Goal: Task Accomplishment & Management: Manage account settings

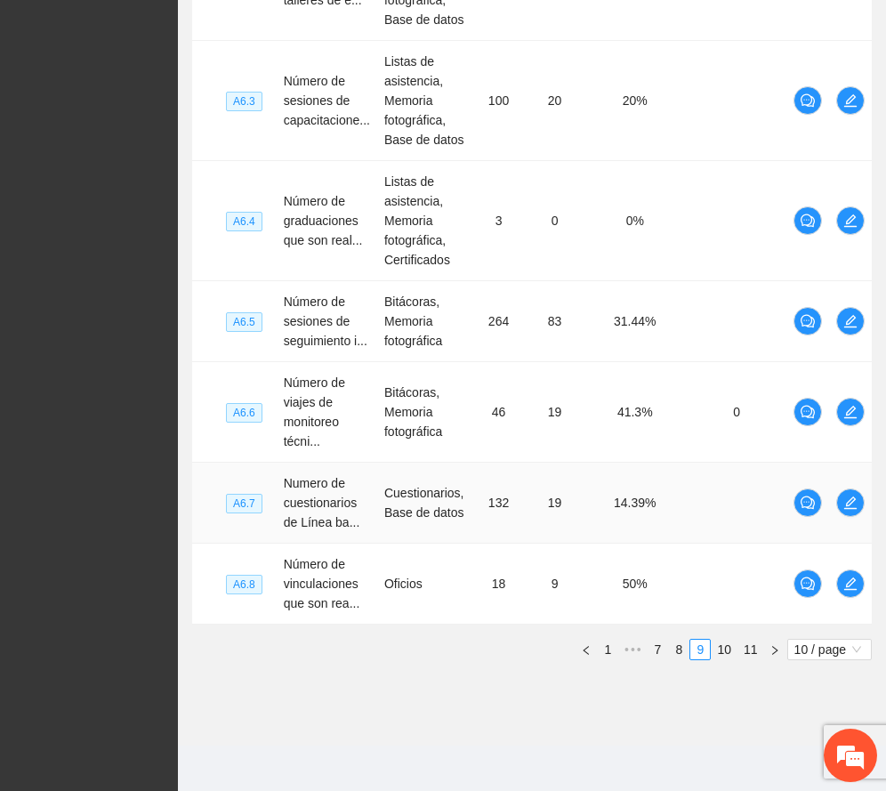
scroll to position [866, 0]
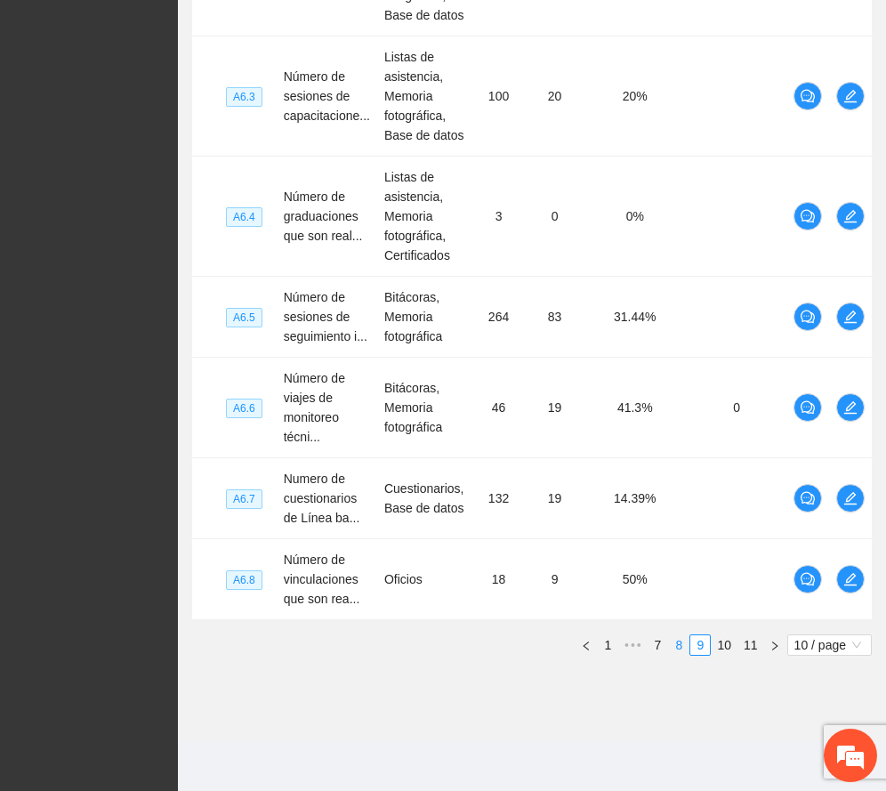
click at [670, 637] on link "8" at bounding box center [679, 645] width 20 height 20
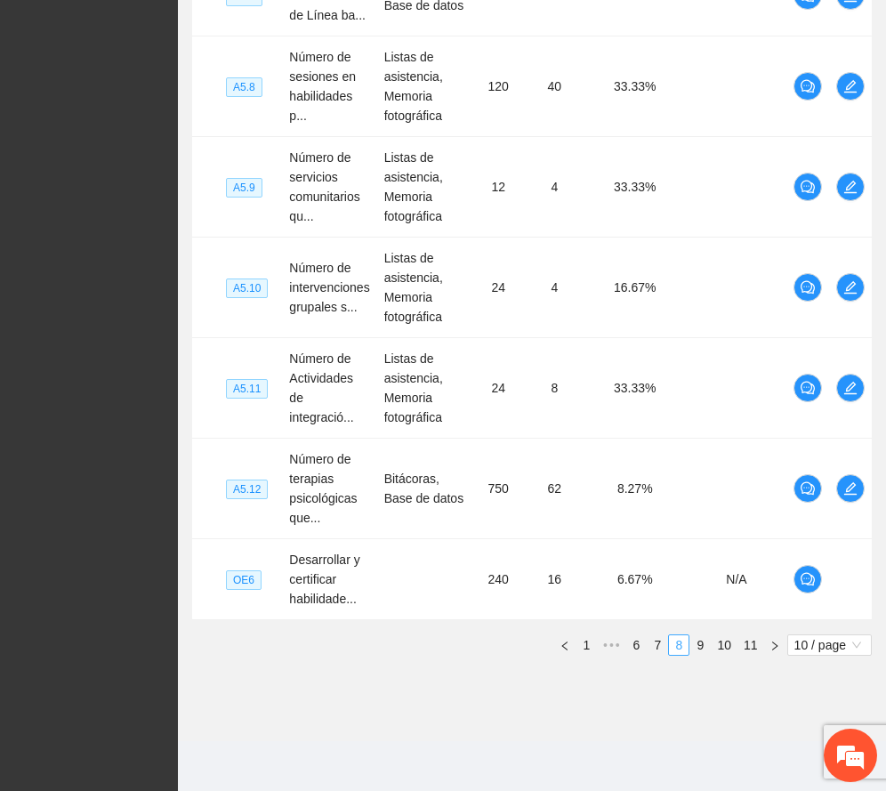
scroll to position [808, 0]
click at [635, 638] on link "6" at bounding box center [637, 645] width 20 height 20
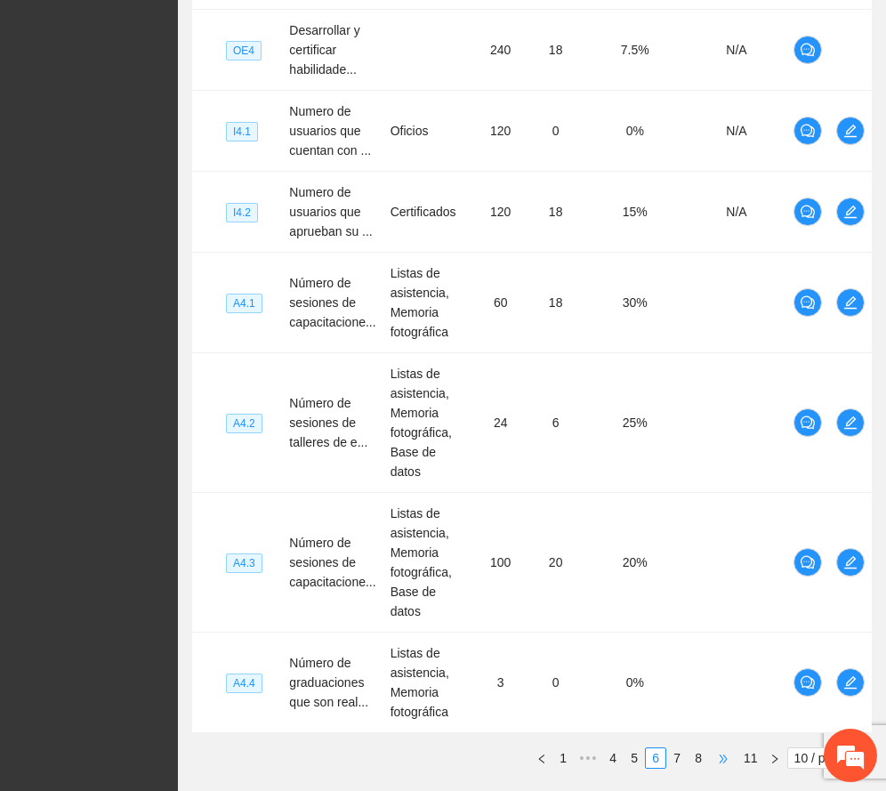
click at [716, 748] on span "•••" at bounding box center [723, 758] width 28 height 21
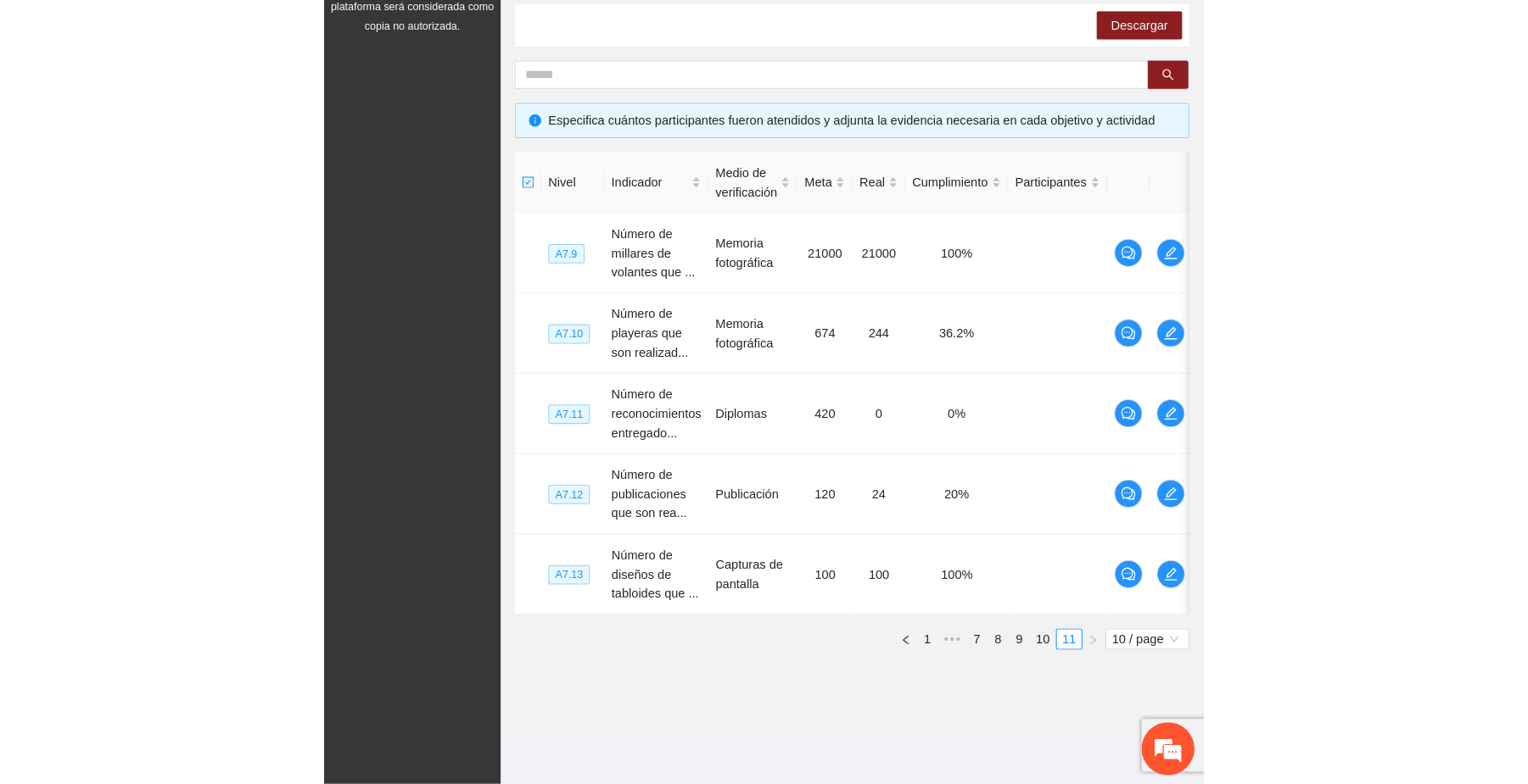
scroll to position [306, 0]
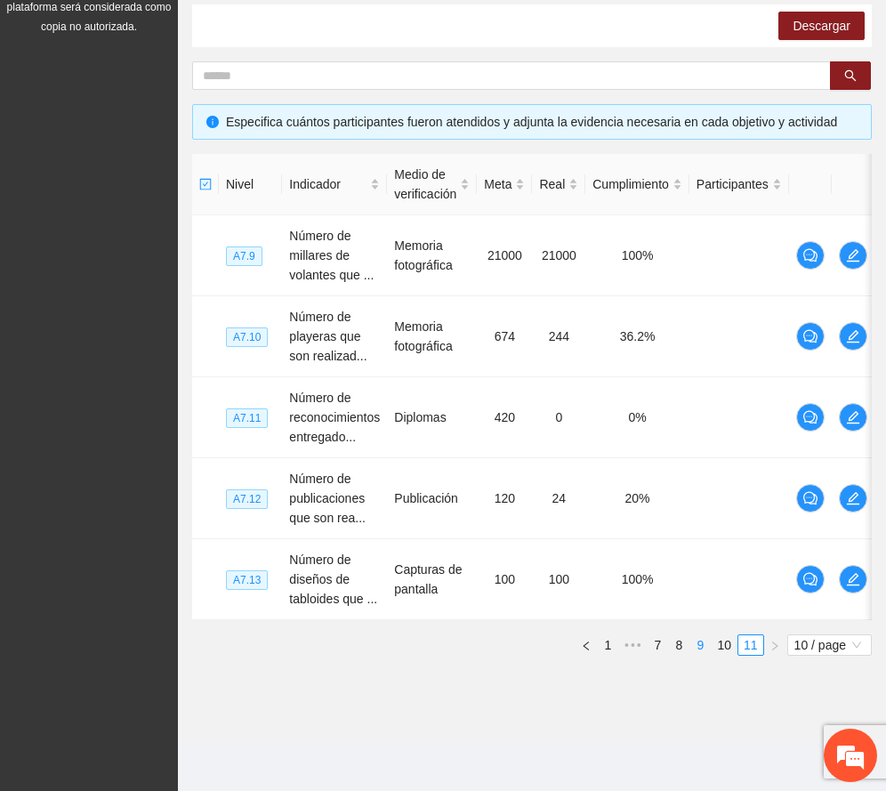
click at [694, 643] on link "9" at bounding box center [701, 645] width 20 height 20
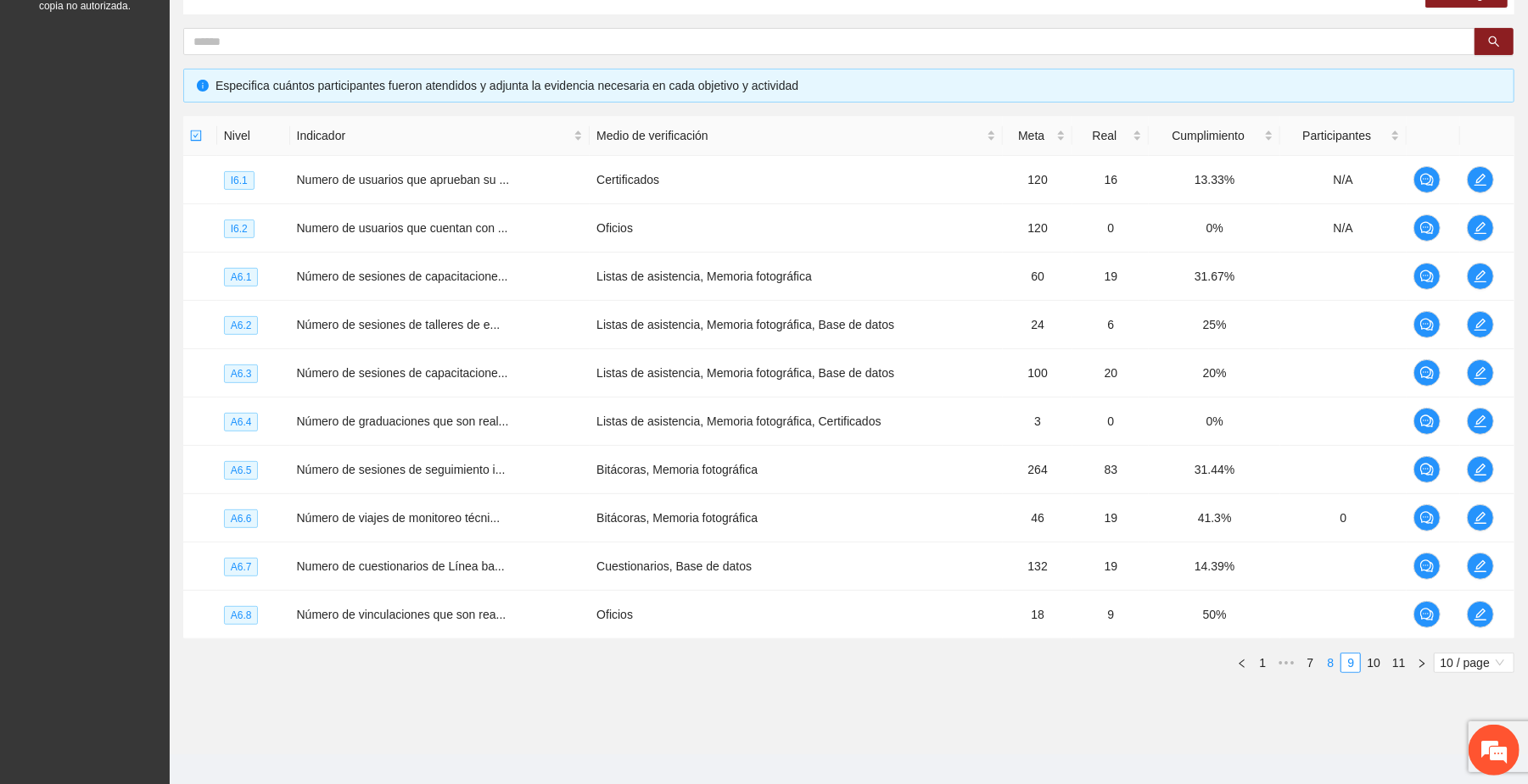
click at [844, 666] on link "8" at bounding box center [1331, 663] width 19 height 19
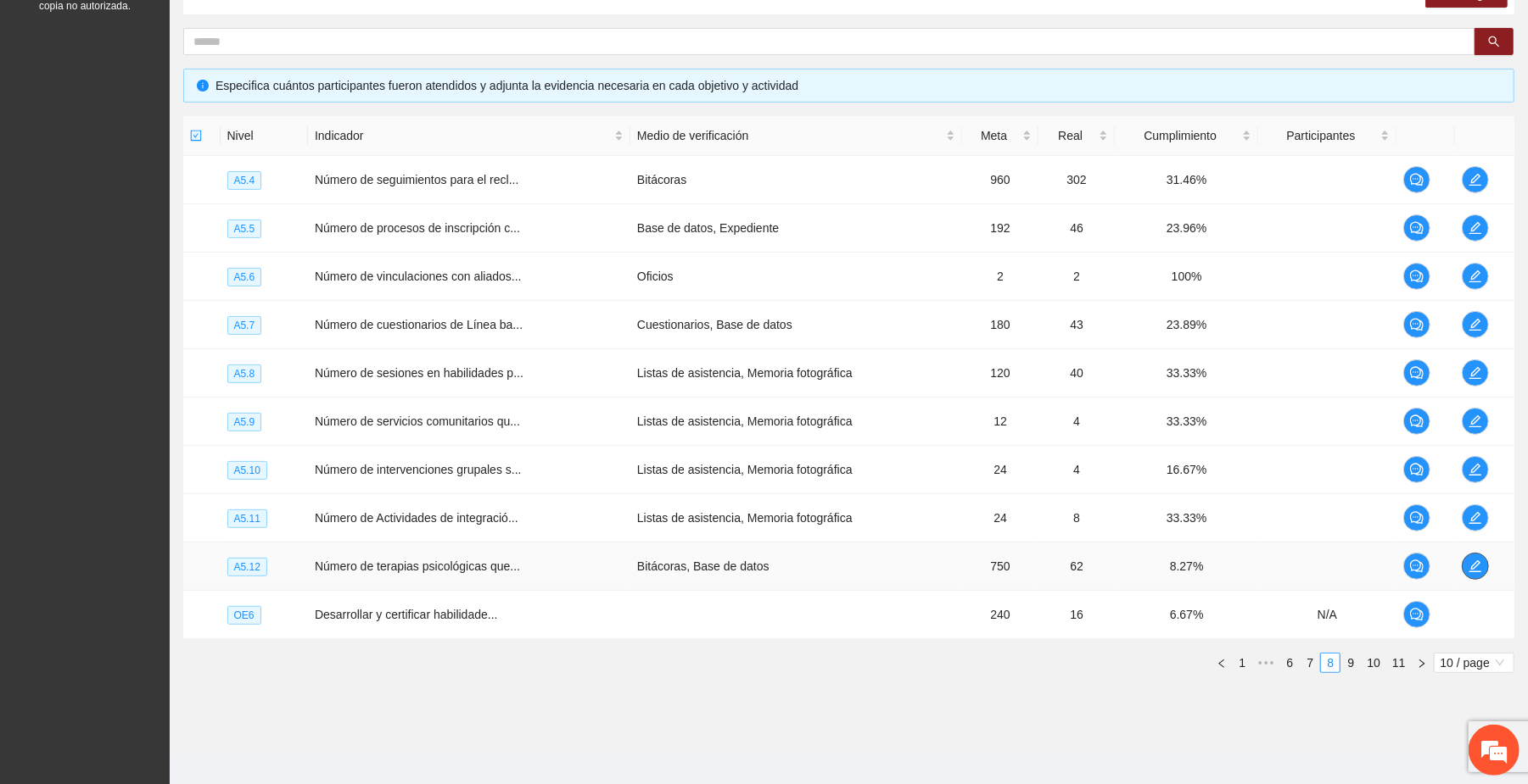
click at [844, 566] on icon "edit" at bounding box center [1475, 566] width 13 height 13
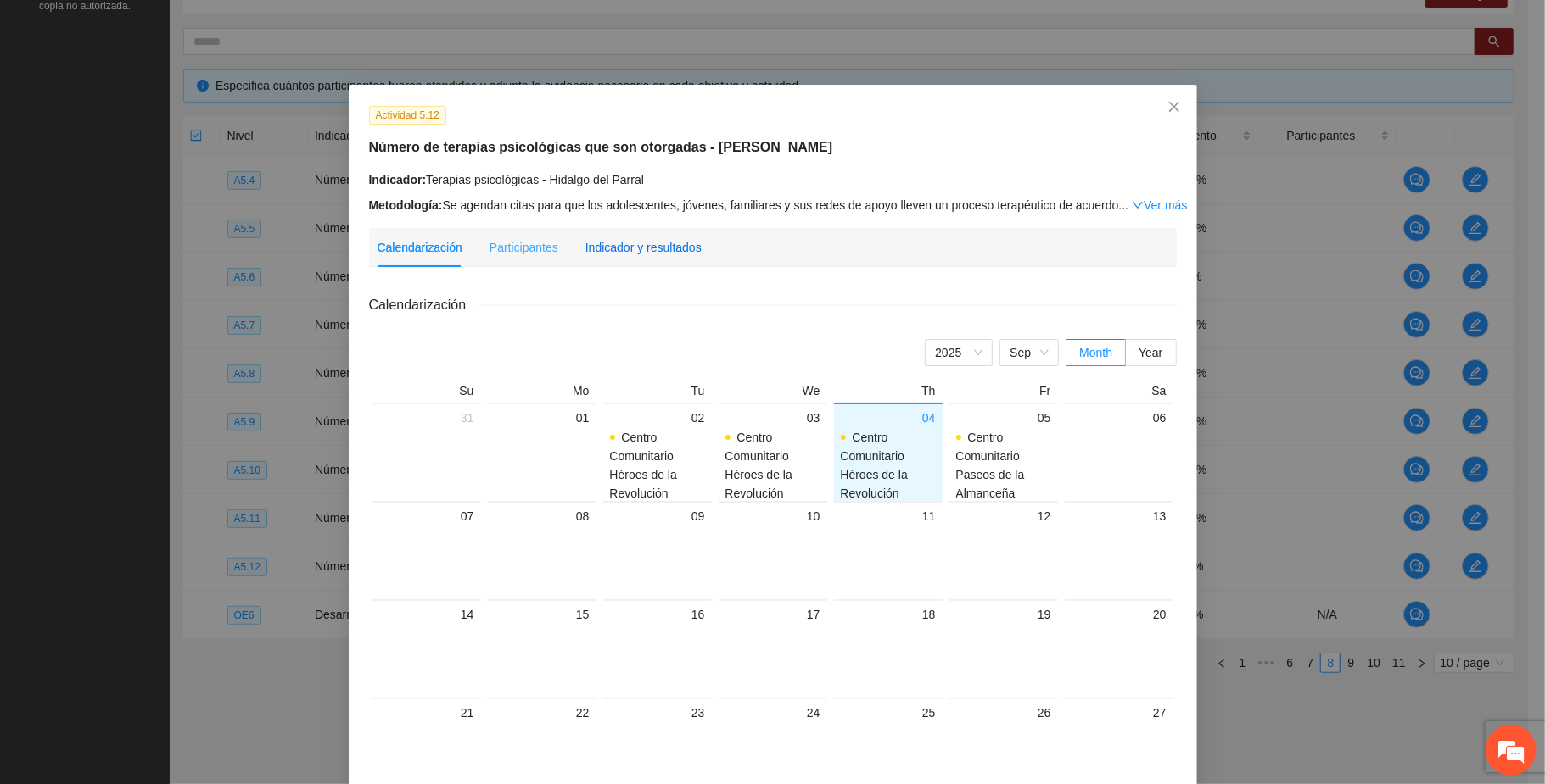
click at [668, 245] on div "Indicador y resultados" at bounding box center [643, 248] width 116 height 19
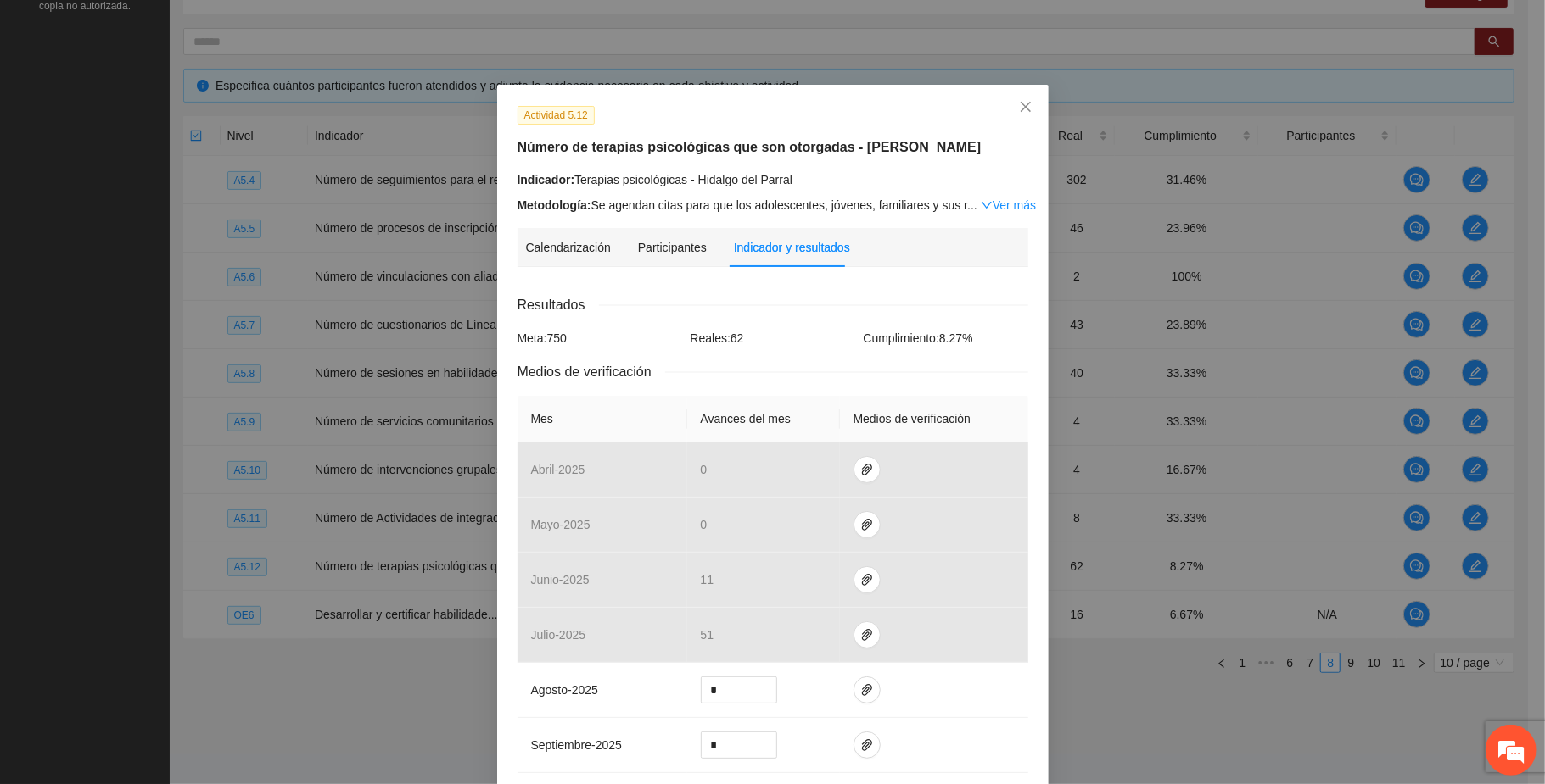
click at [844, 70] on div "Actividad 5.12 Número de terapias psicológicas que son otorgadas - Hidalgo del …" at bounding box center [772, 392] width 1545 height 784
click at [844, 96] on span "Close" at bounding box center [1026, 108] width 46 height 46
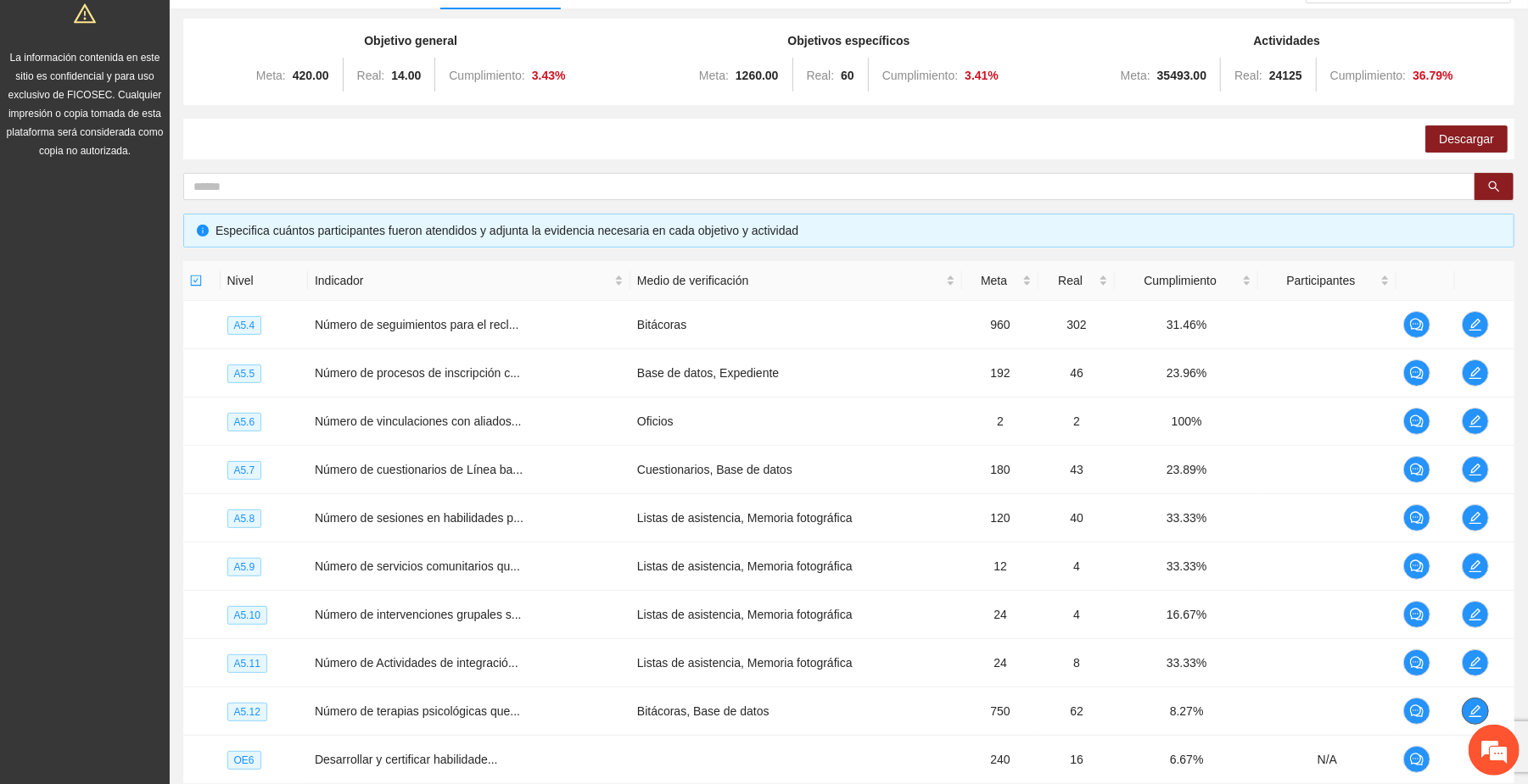
scroll to position [0, 0]
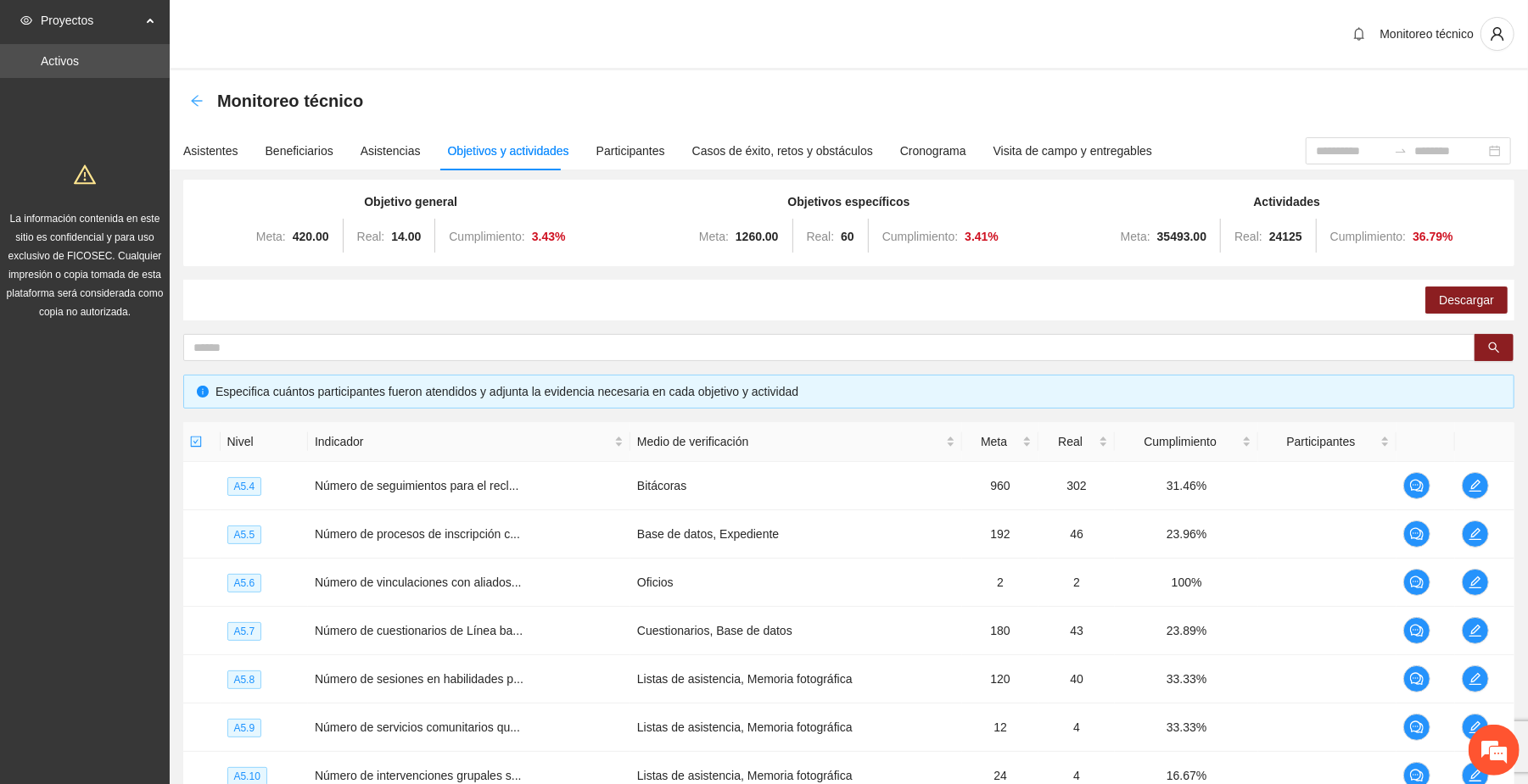
click at [190, 94] on icon "arrow-left" at bounding box center [196, 101] width 13 height 13
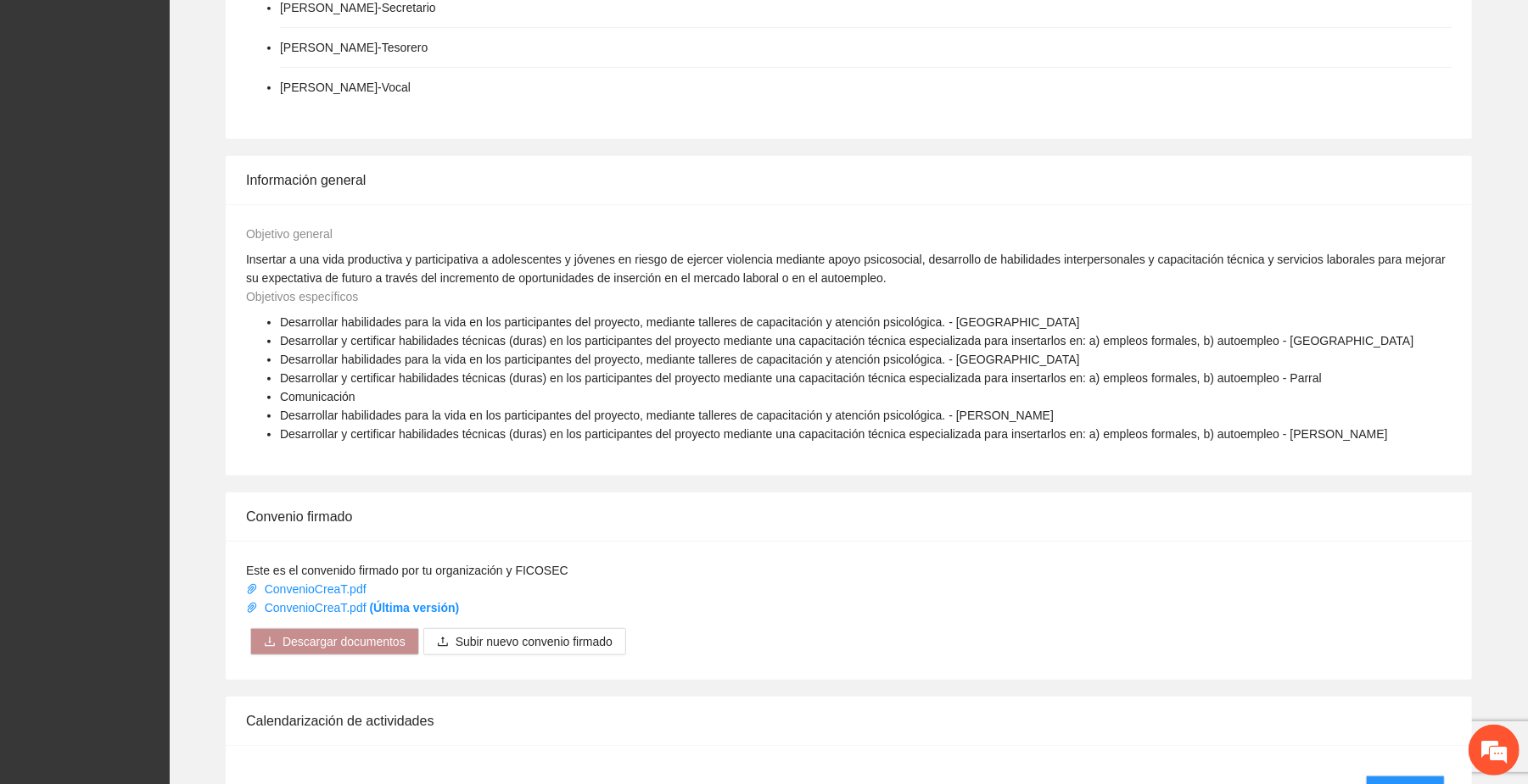
scroll to position [862, 0]
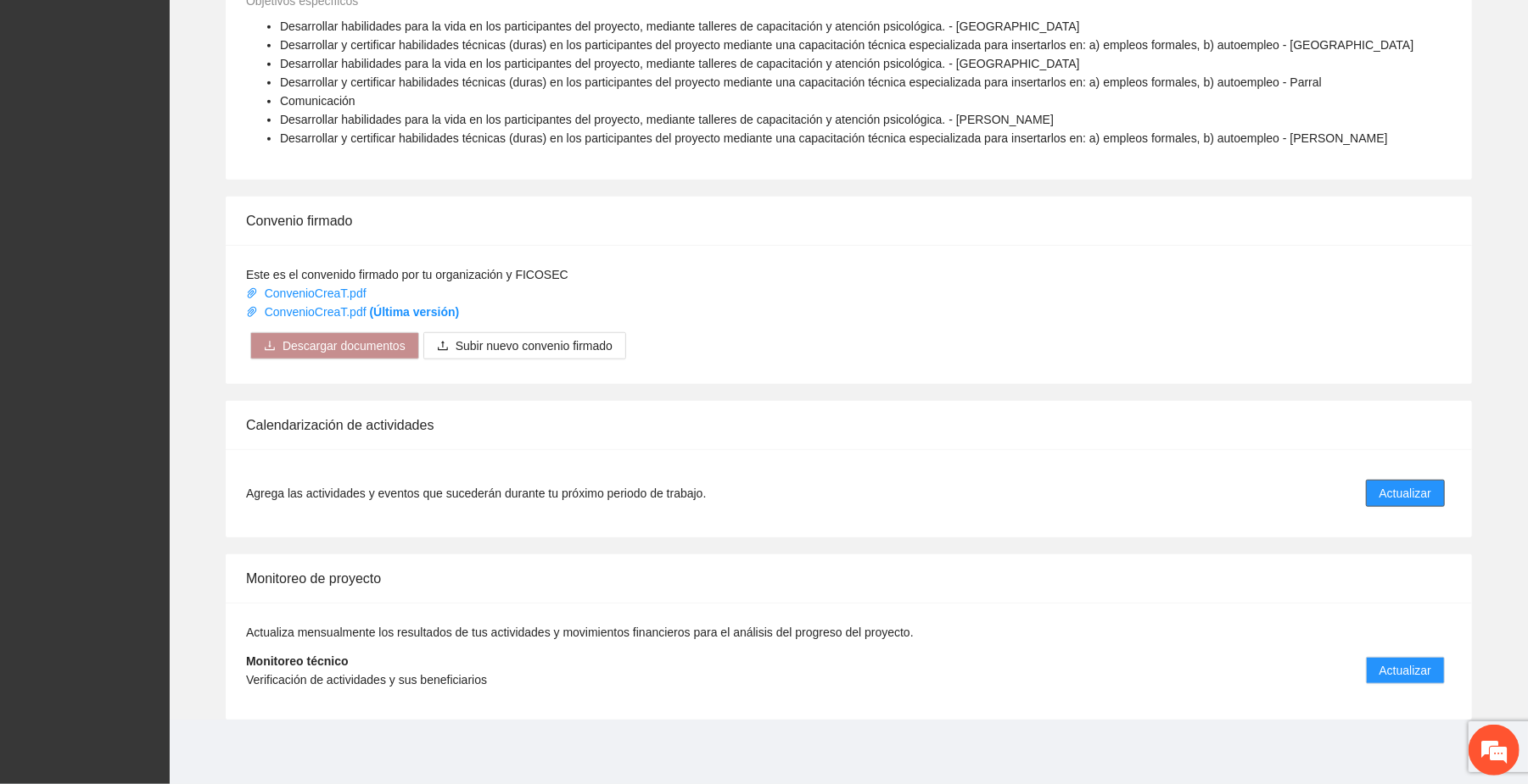
click at [844, 489] on span "Actualizar" at bounding box center [1405, 493] width 51 height 19
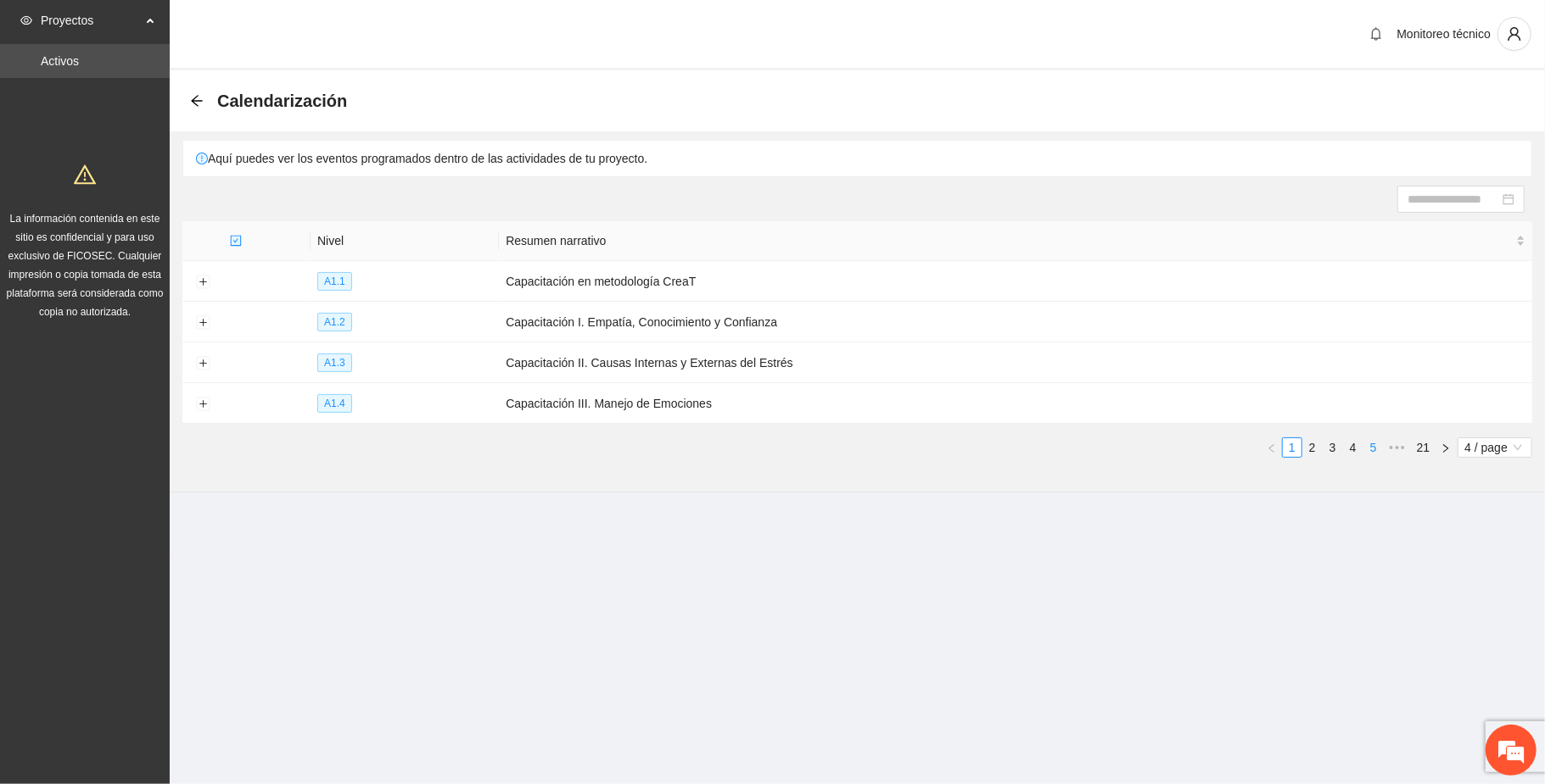
click at [844, 449] on link "5" at bounding box center [1373, 448] width 19 height 19
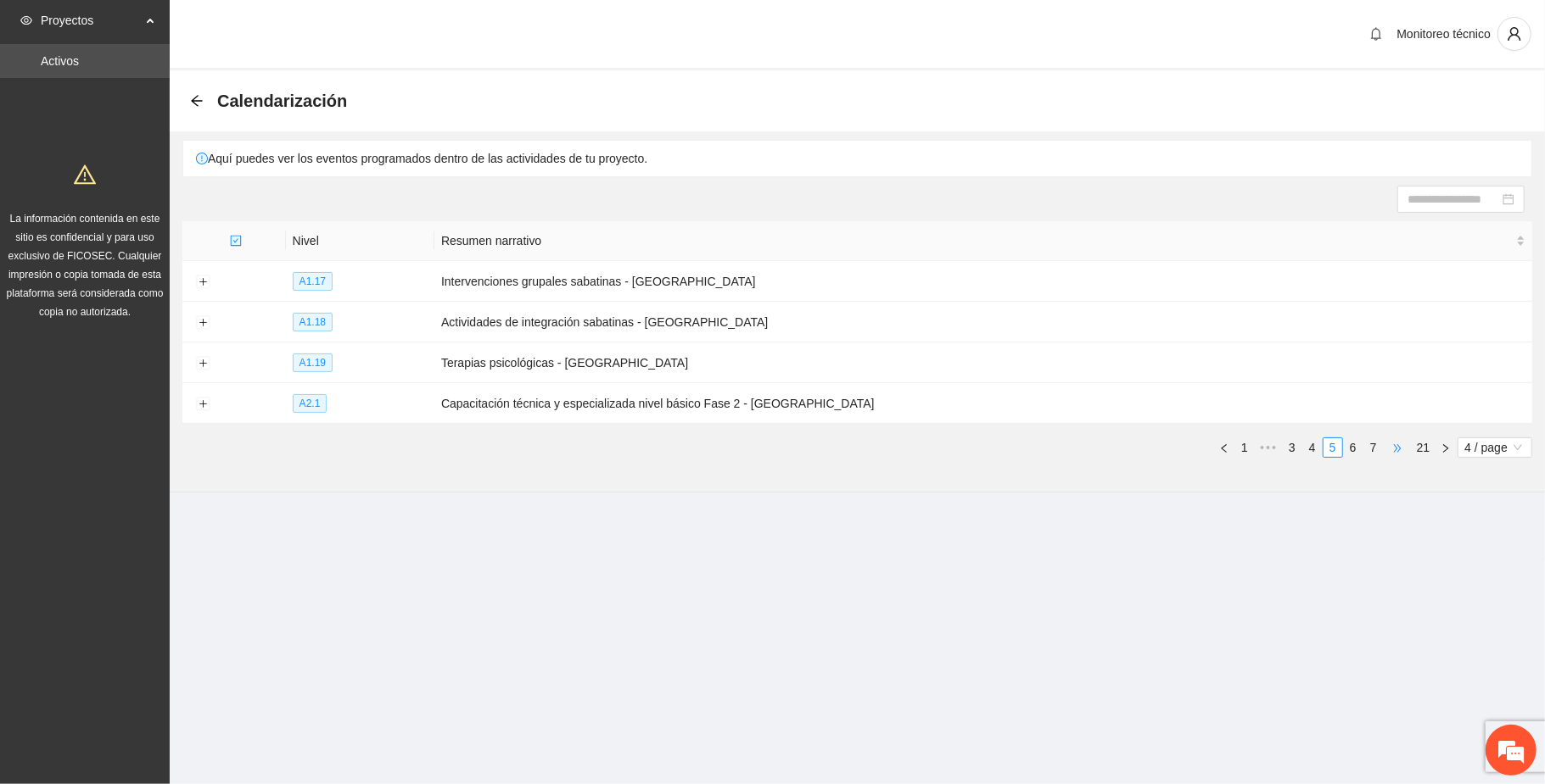
click at [844, 451] on span "•••" at bounding box center [1396, 447] width 27 height 20
click at [844, 446] on link "12" at bounding box center [1371, 448] width 24 height 19
click at [844, 451] on span "•••" at bounding box center [1396, 447] width 27 height 20
click at [844, 449] on link "19" at bounding box center [1371, 448] width 24 height 19
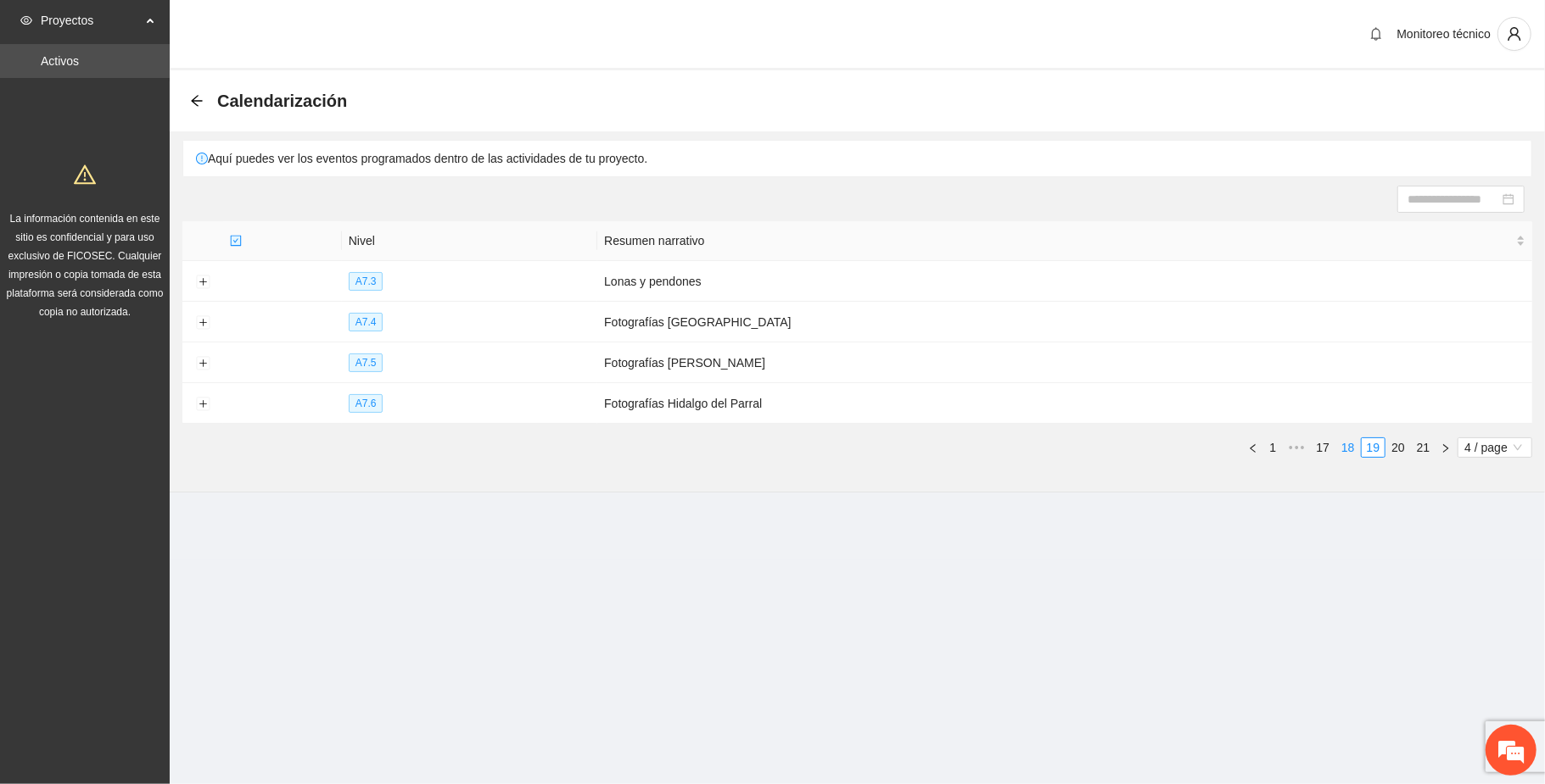
click at [844, 451] on link "18" at bounding box center [1348, 448] width 24 height 19
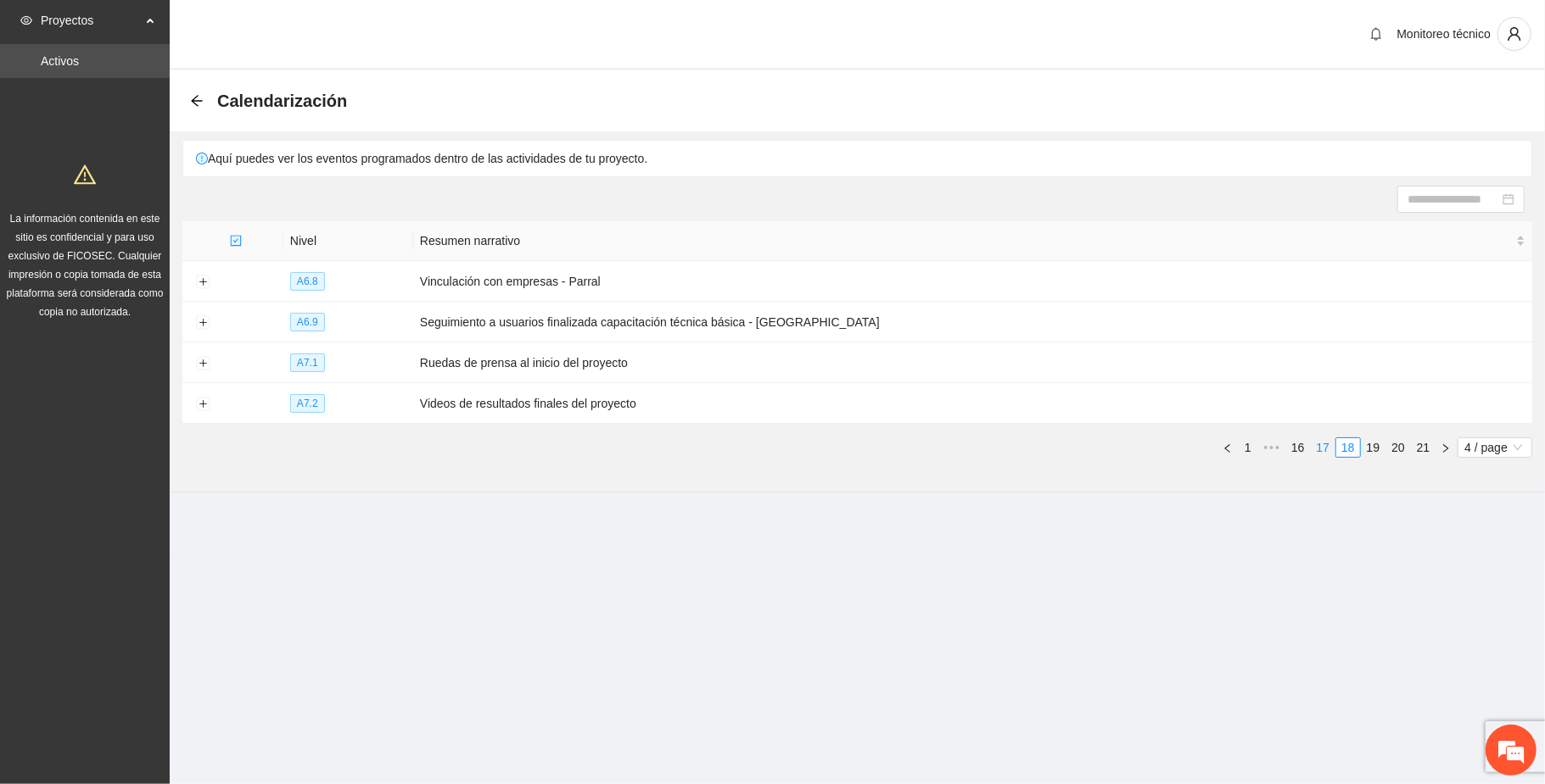
click at [844, 452] on link "17" at bounding box center [1323, 448] width 24 height 19
click at [844, 452] on link "16" at bounding box center [1295, 448] width 24 height 19
click at [198, 283] on button "Expand row" at bounding box center [203, 282] width 13 height 13
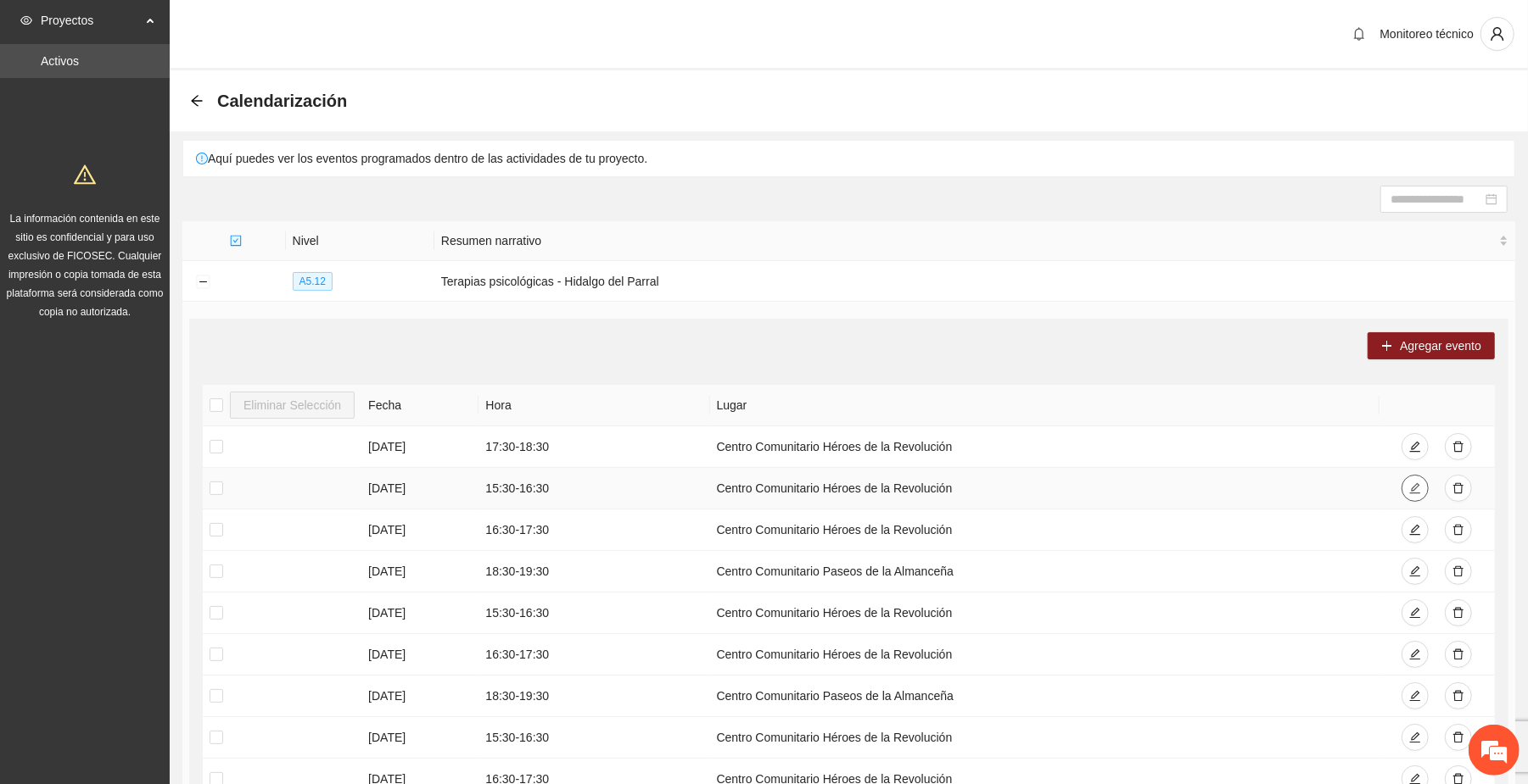
click at [844, 483] on icon "edit" at bounding box center [1415, 488] width 11 height 11
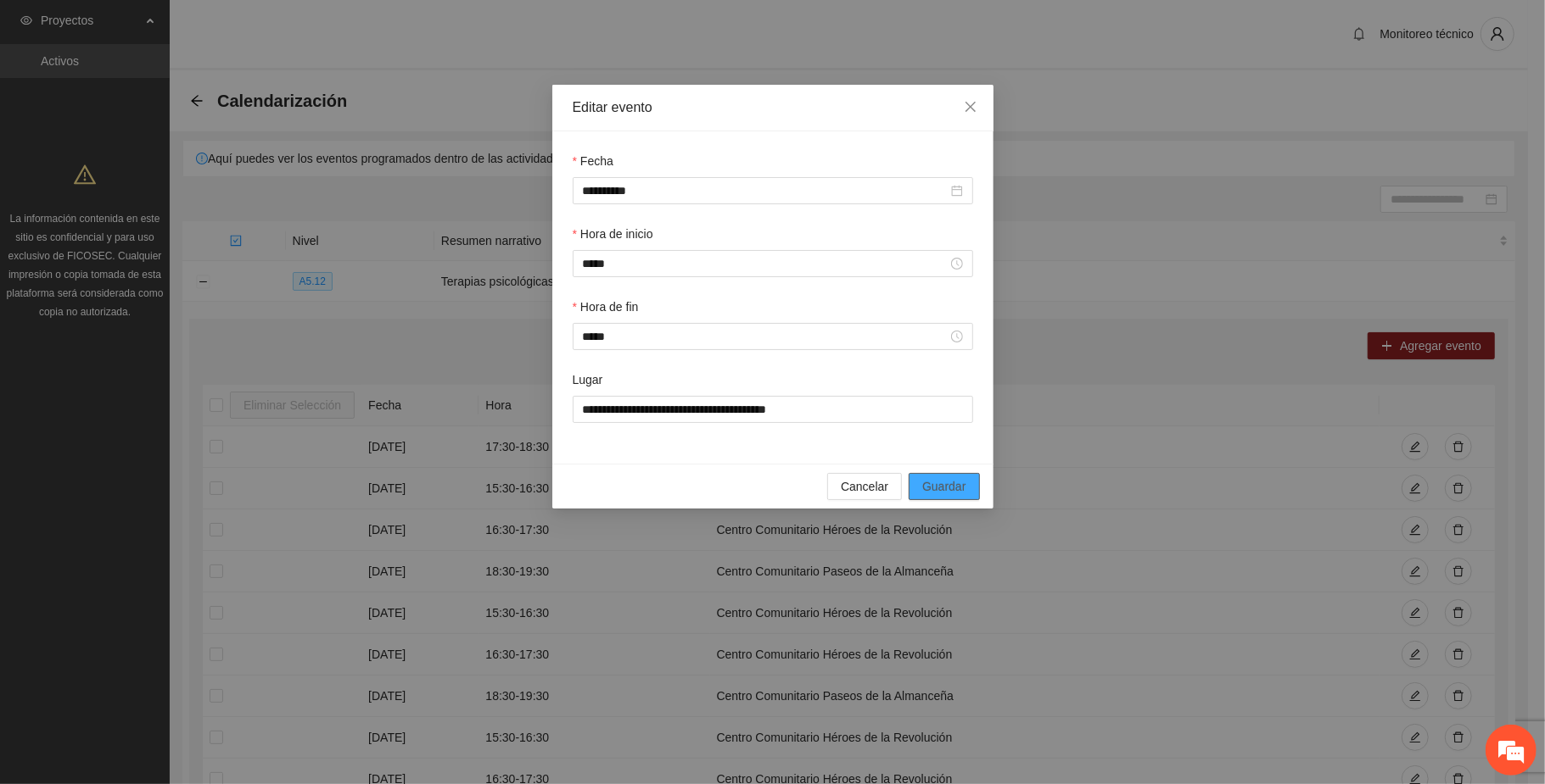
click at [844, 487] on span "Guardar" at bounding box center [943, 487] width 43 height 19
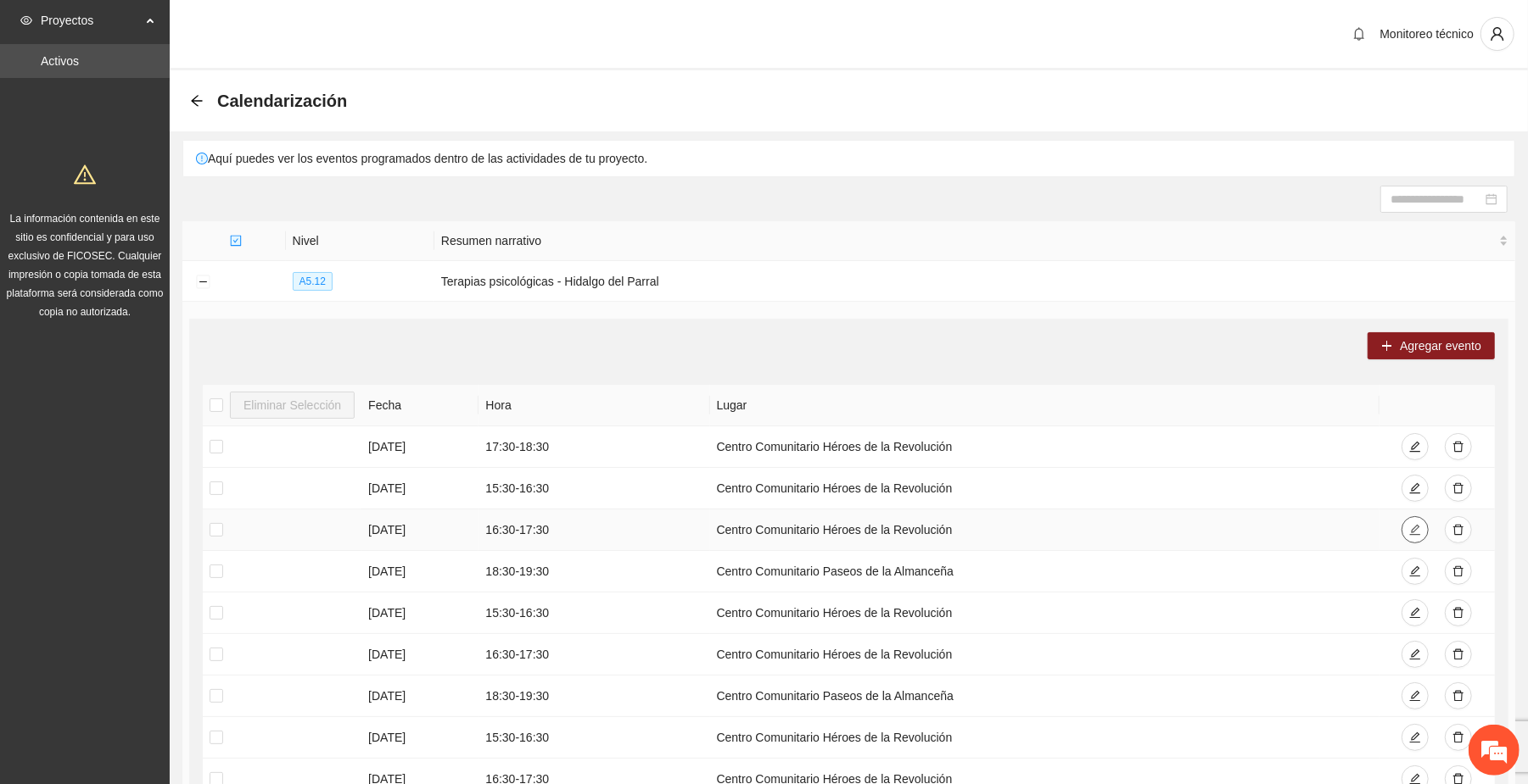
click at [844, 527] on icon "edit" at bounding box center [1415, 530] width 11 height 11
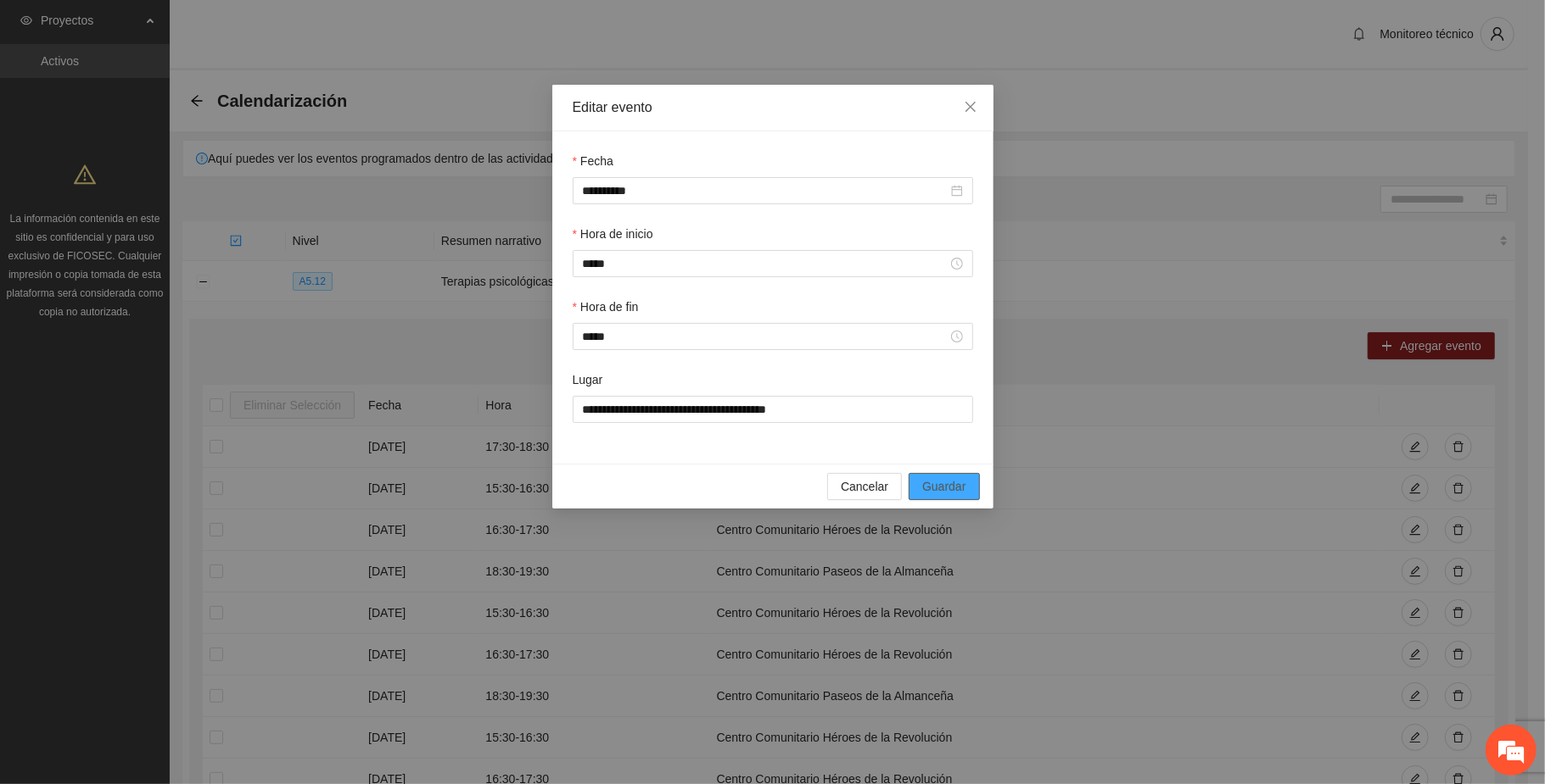
click at [844, 480] on span "Guardar" at bounding box center [943, 487] width 43 height 19
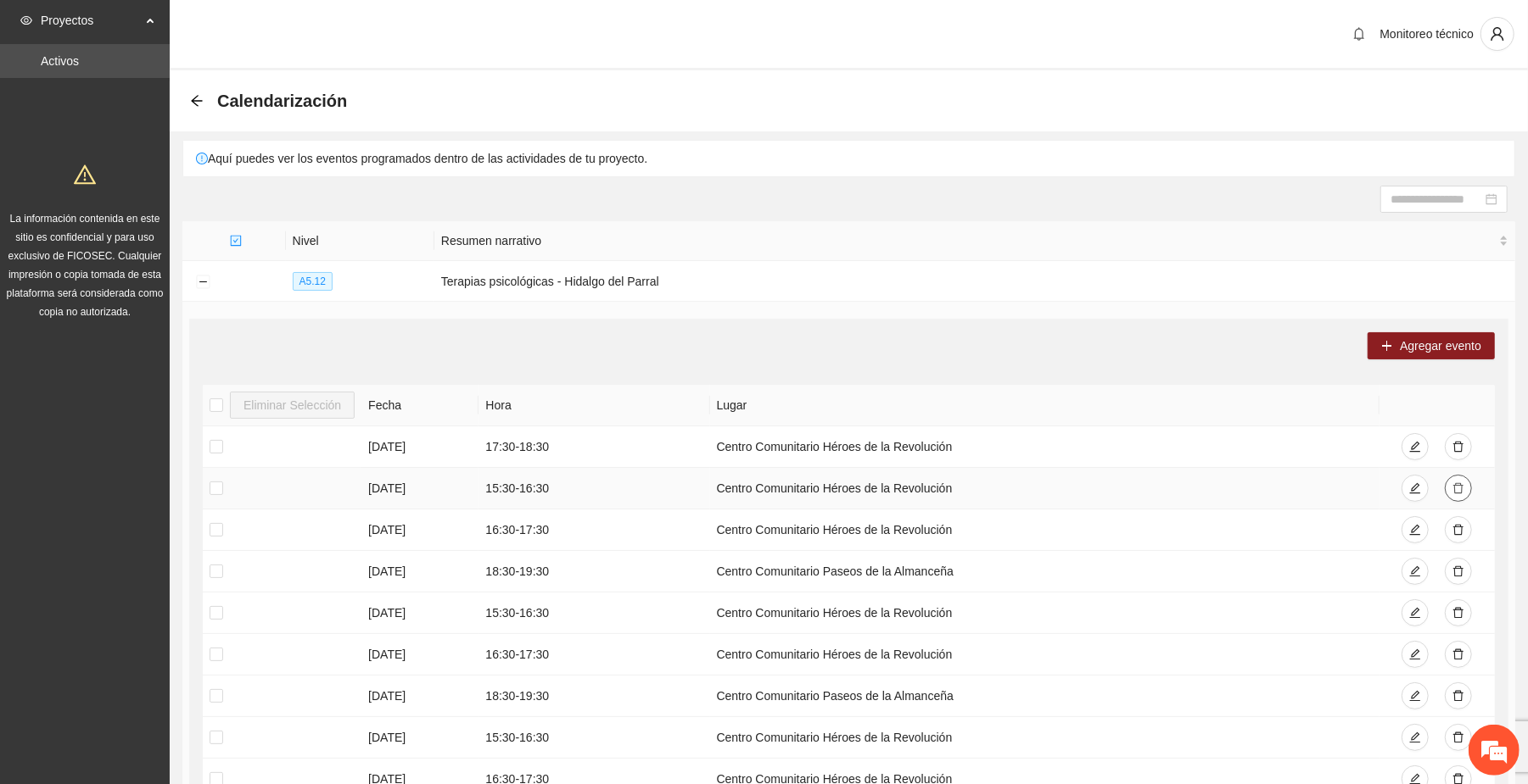
click at [844, 493] on icon "delete" at bounding box center [1458, 488] width 11 height 11
click at [844, 487] on icon "delete" at bounding box center [1457, 489] width 10 height 11
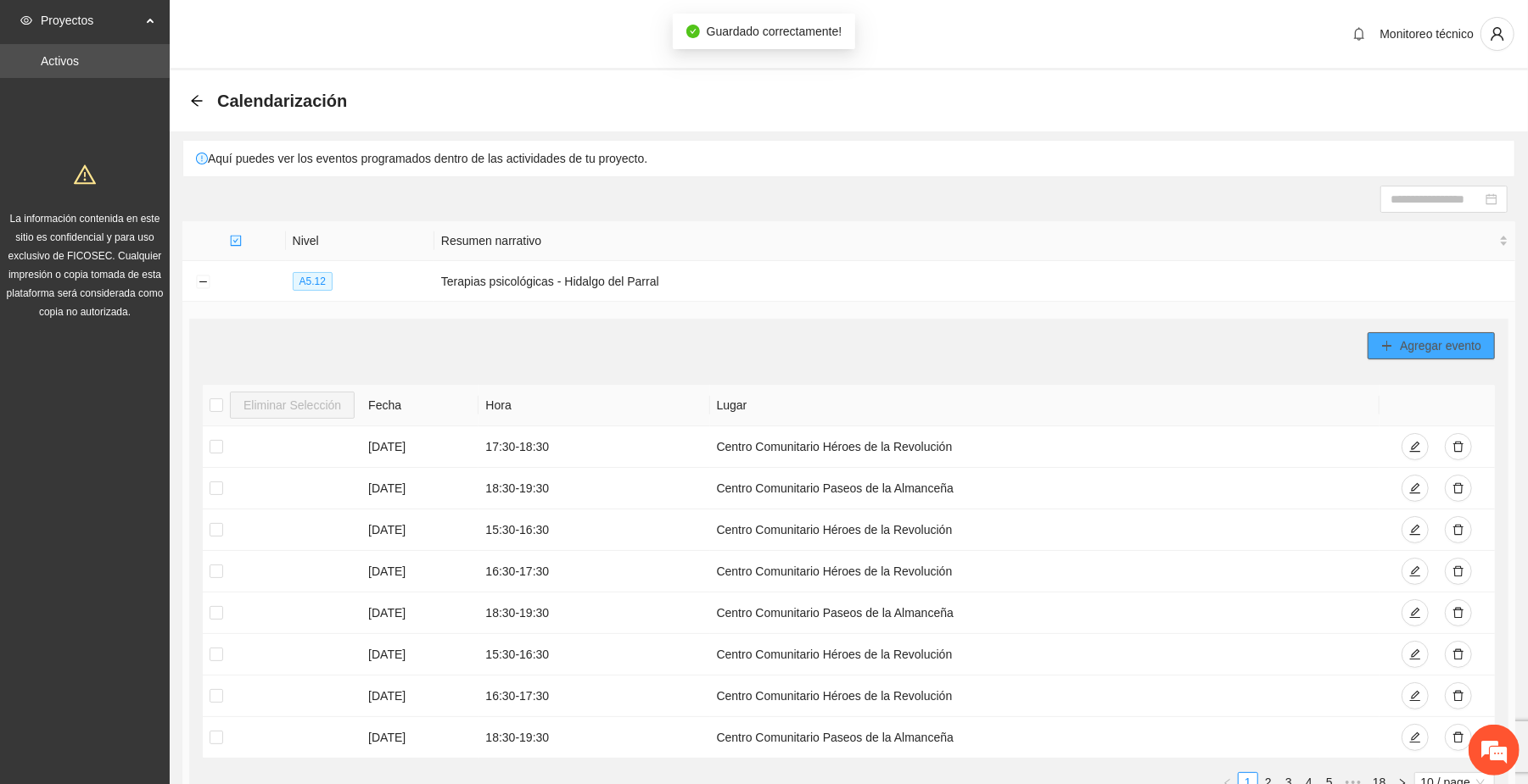
click at [844, 346] on span "Agregar evento" at bounding box center [1439, 346] width 81 height 19
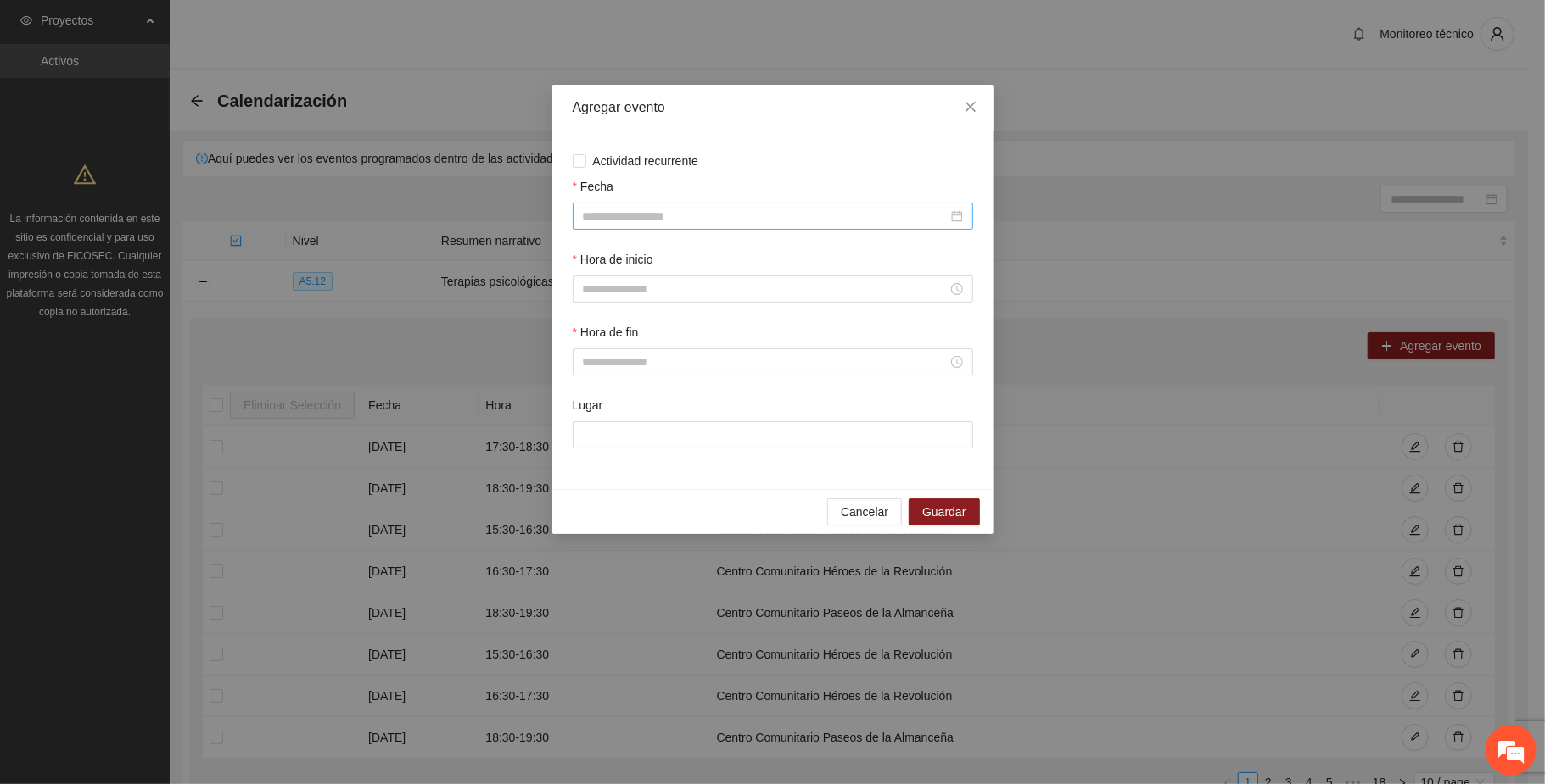
click at [728, 217] on input "Fecha" at bounding box center [764, 216] width 365 height 19
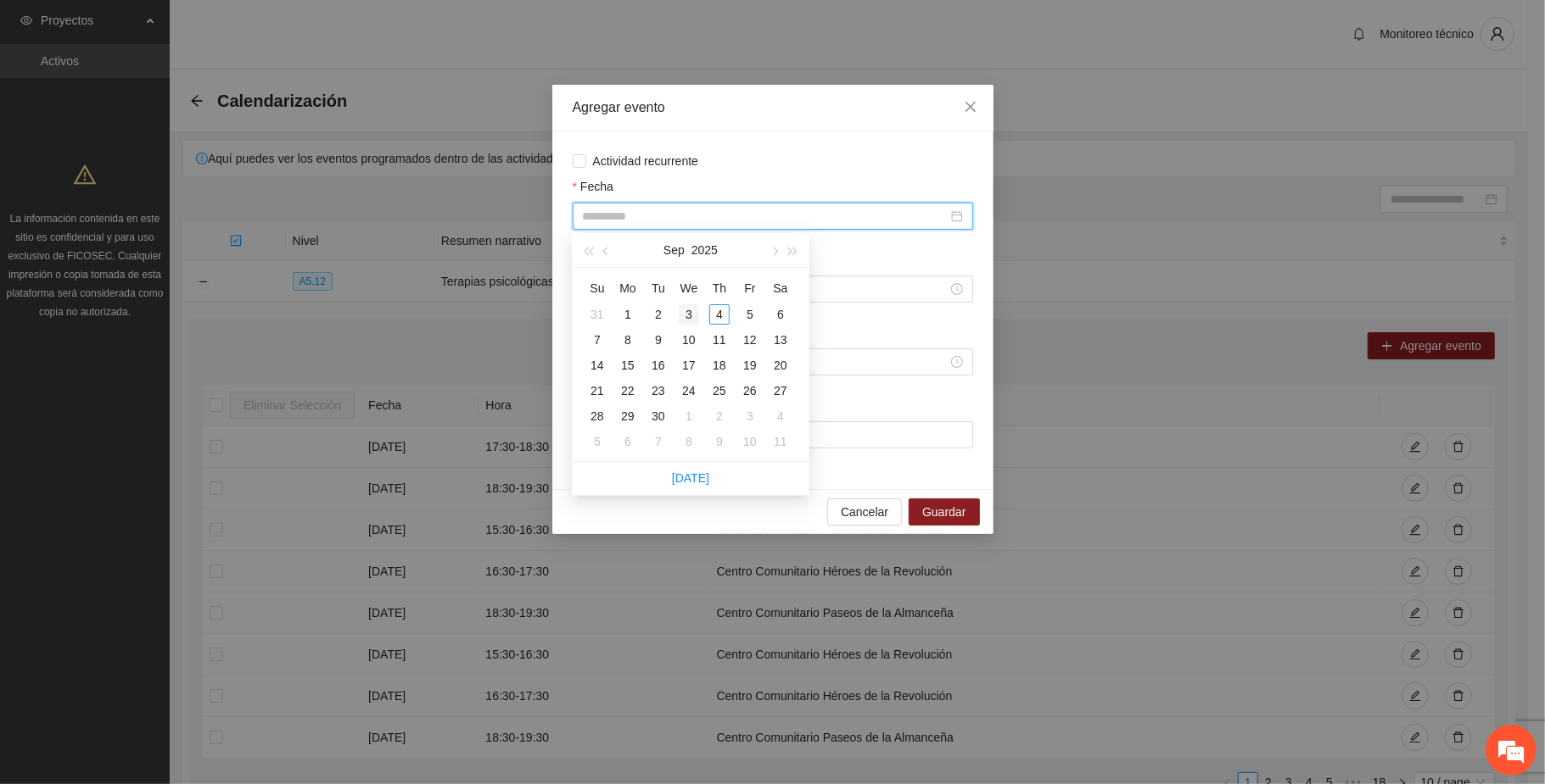
type input "**********"
click at [689, 307] on div "3" at bounding box center [688, 313] width 20 height 20
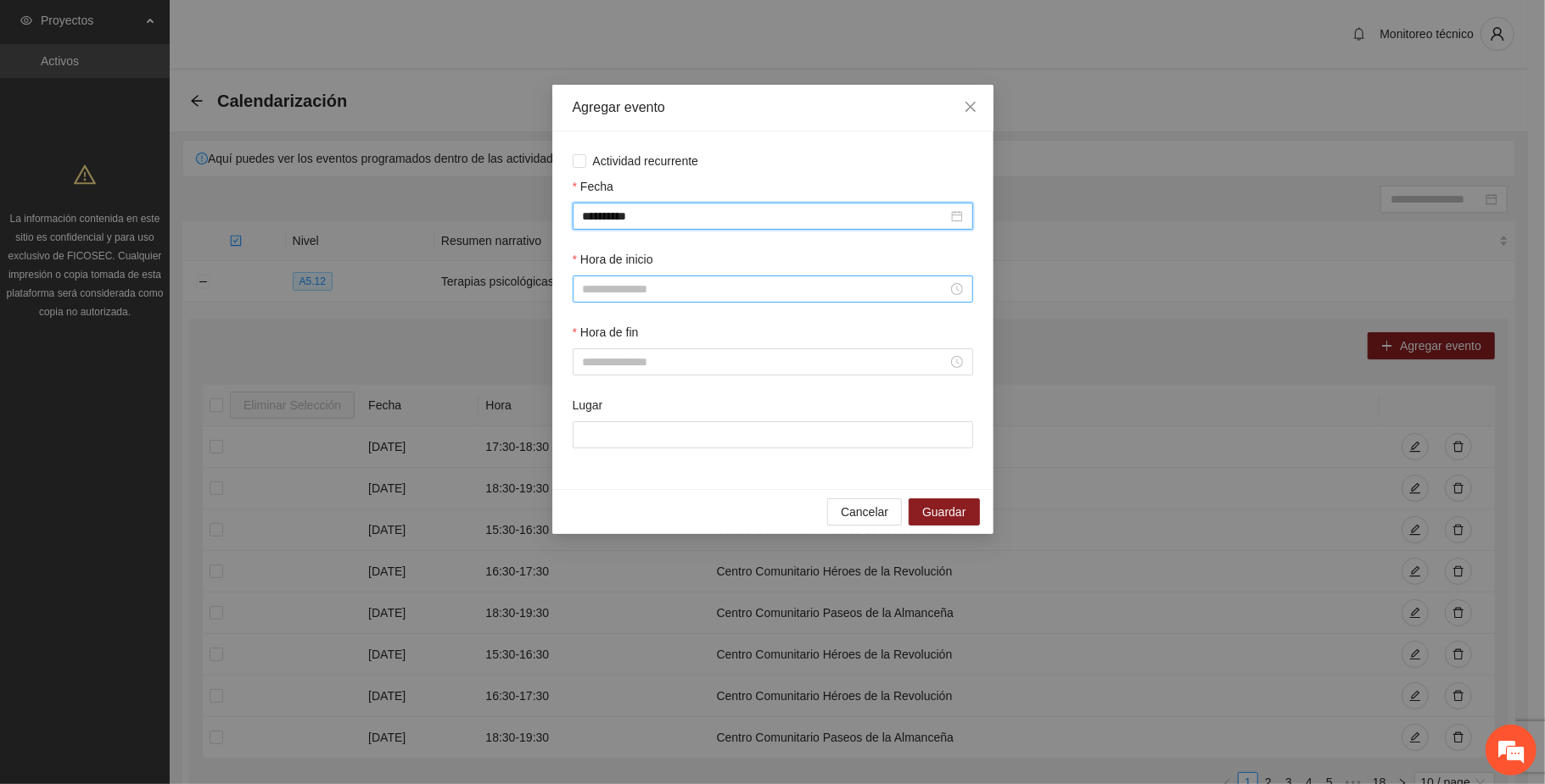
click at [674, 292] on input "Hora de inicio" at bounding box center [764, 290] width 365 height 19
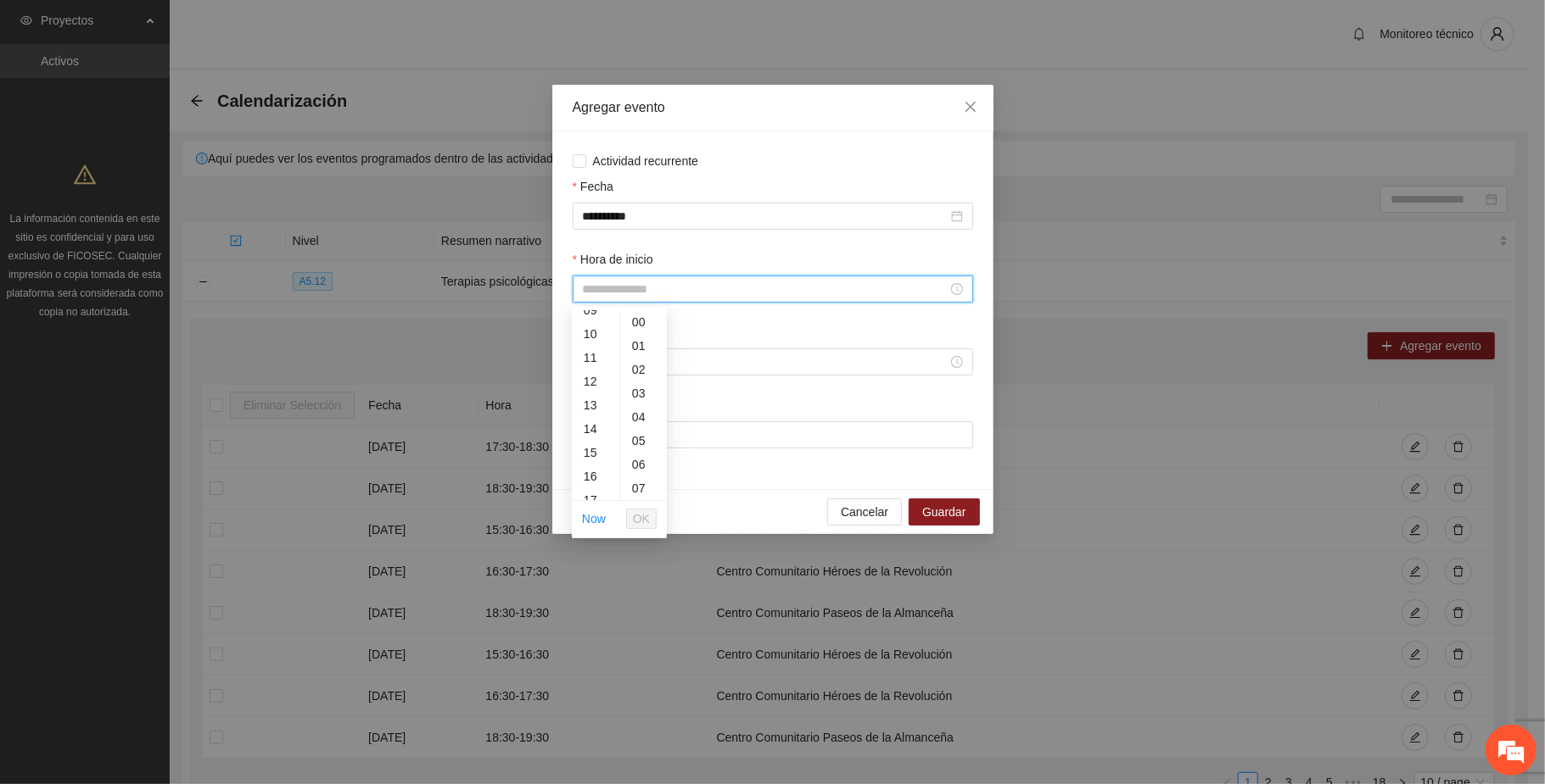
scroll to position [339, 0]
click at [589, 360] on div "16" at bounding box center [596, 362] width 48 height 24
type input "*****"
click at [641, 520] on span "OK" at bounding box center [641, 519] width 17 height 19
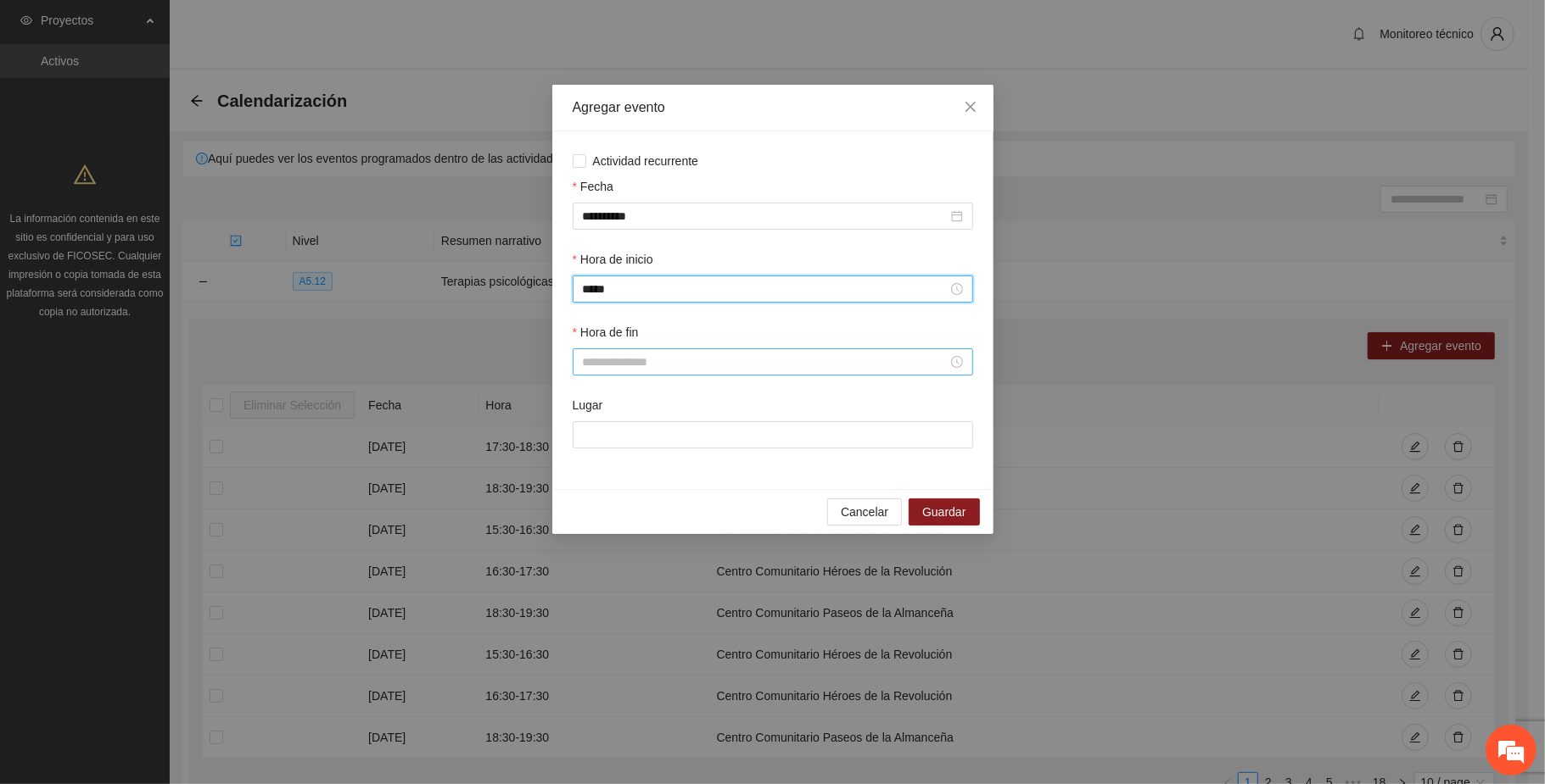
click at [636, 359] on input "Hora de fin" at bounding box center [764, 362] width 365 height 19
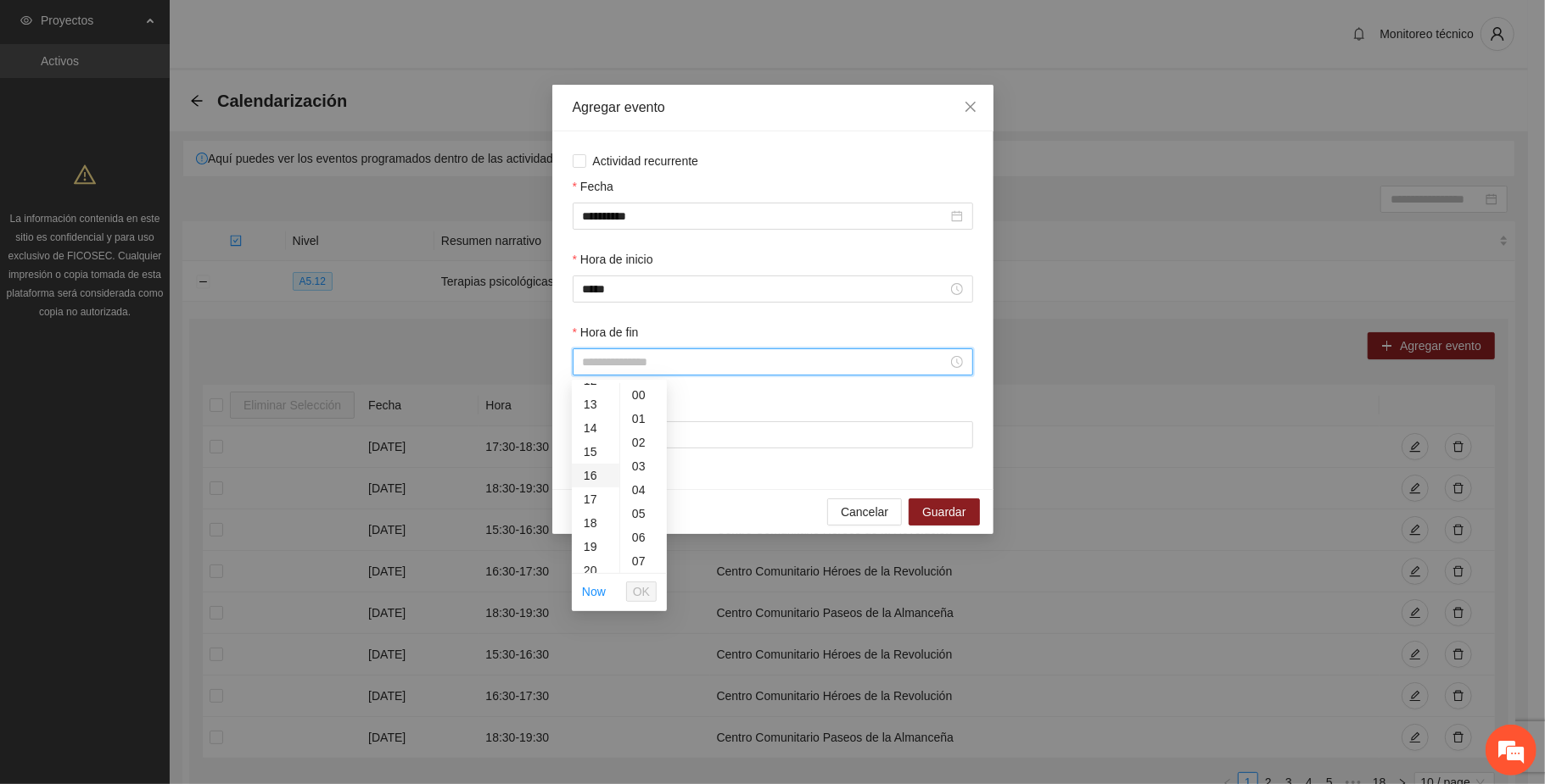
scroll to position [339, 0]
click at [589, 454] on div "17" at bounding box center [596, 459] width 48 height 24
type input "*****"
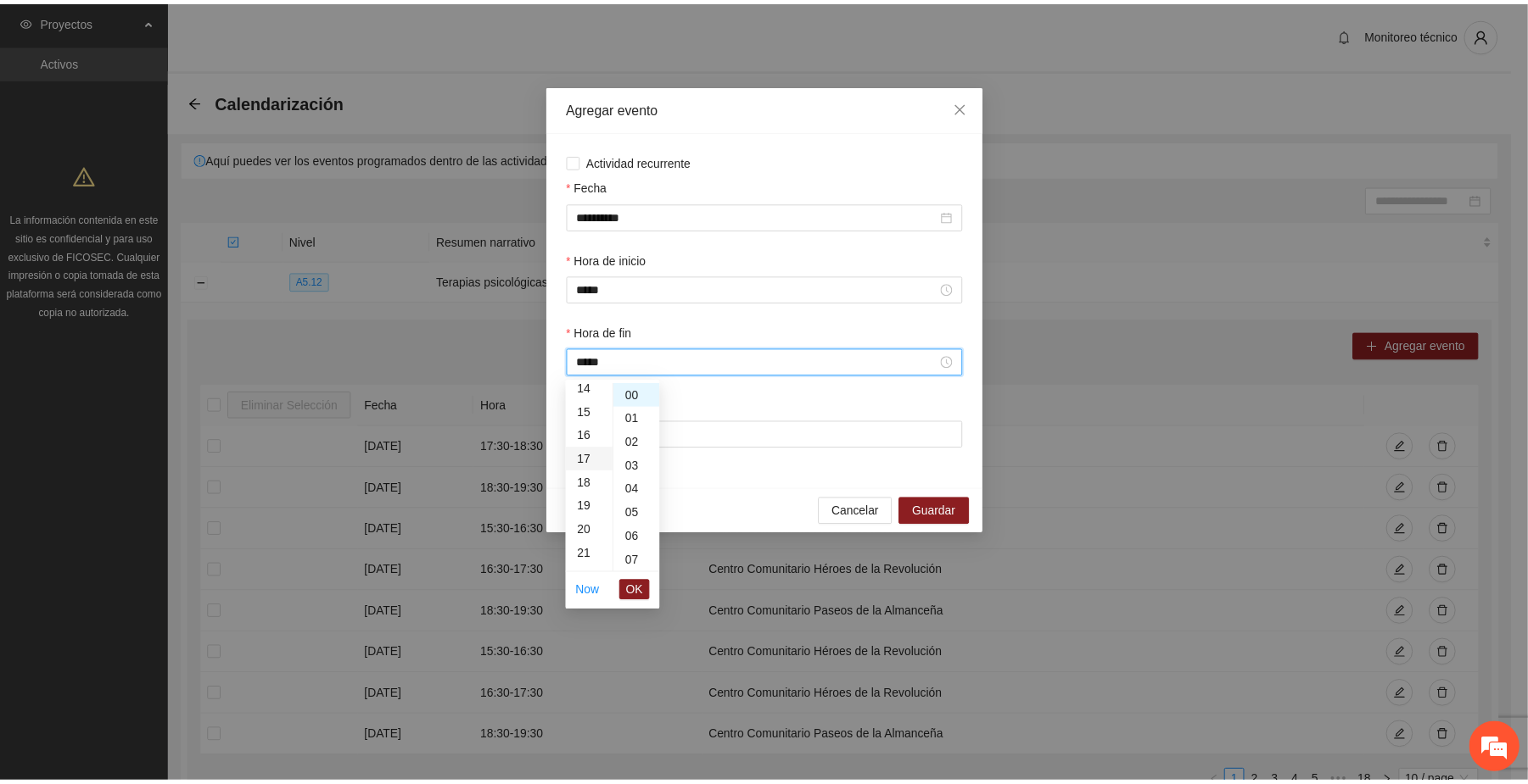
scroll to position [404, 0]
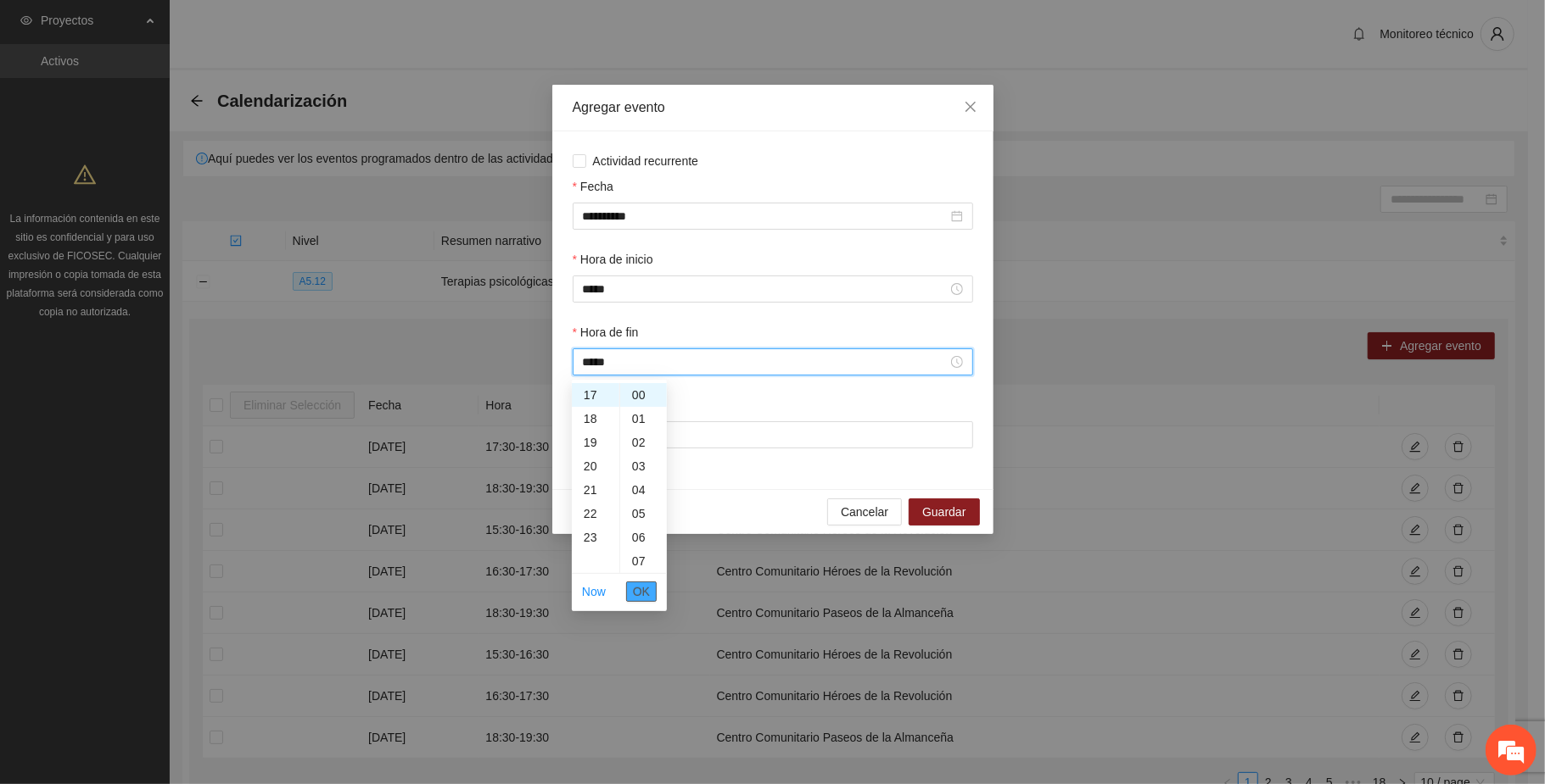
click at [648, 593] on span "OK" at bounding box center [641, 592] width 17 height 19
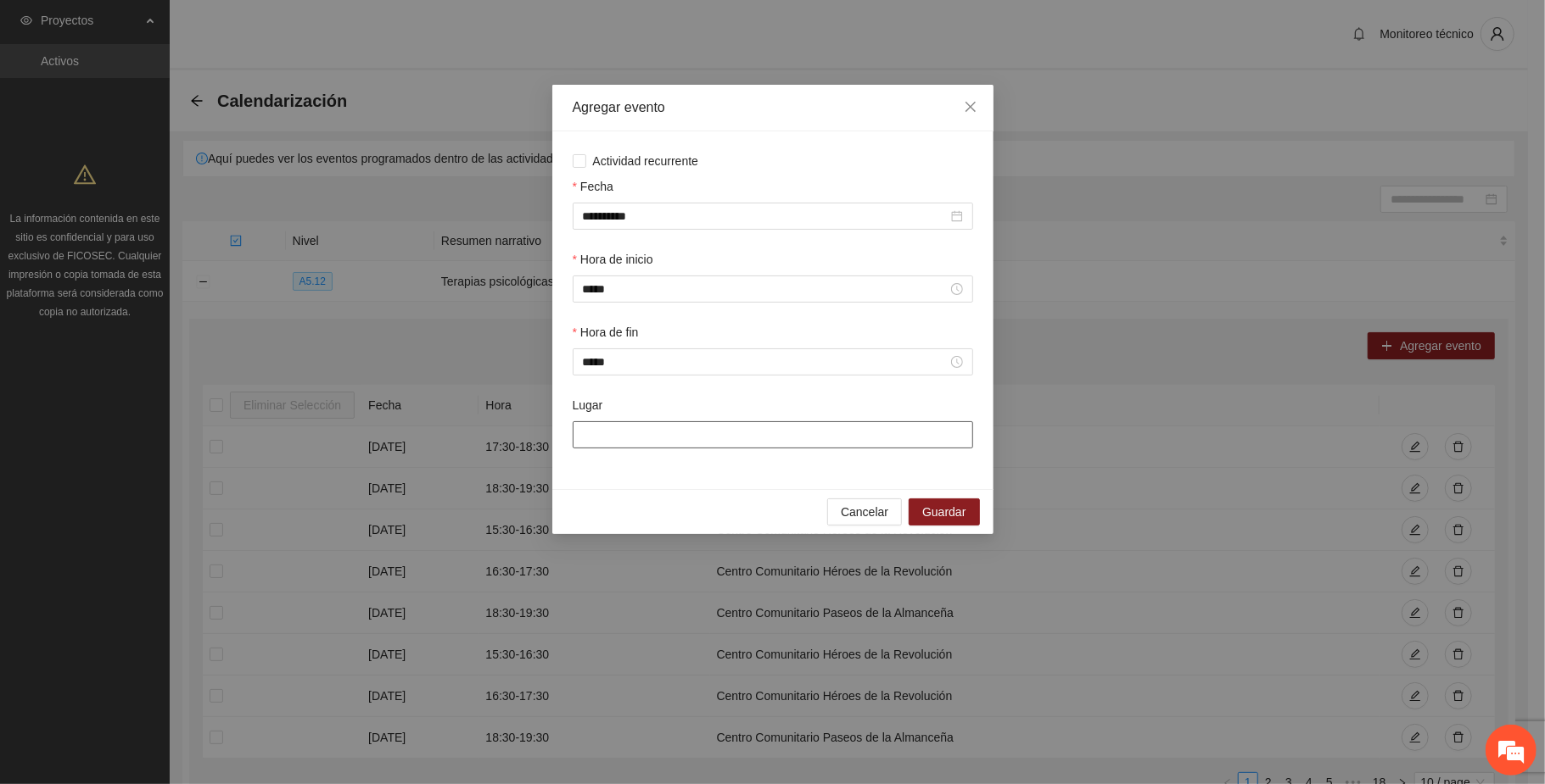
click at [711, 431] on input "Lugar" at bounding box center [773, 434] width 400 height 27
type input "**********"
click at [844, 502] on button "Guardar" at bounding box center [944, 512] width 71 height 27
